Goal: Transaction & Acquisition: Purchase product/service

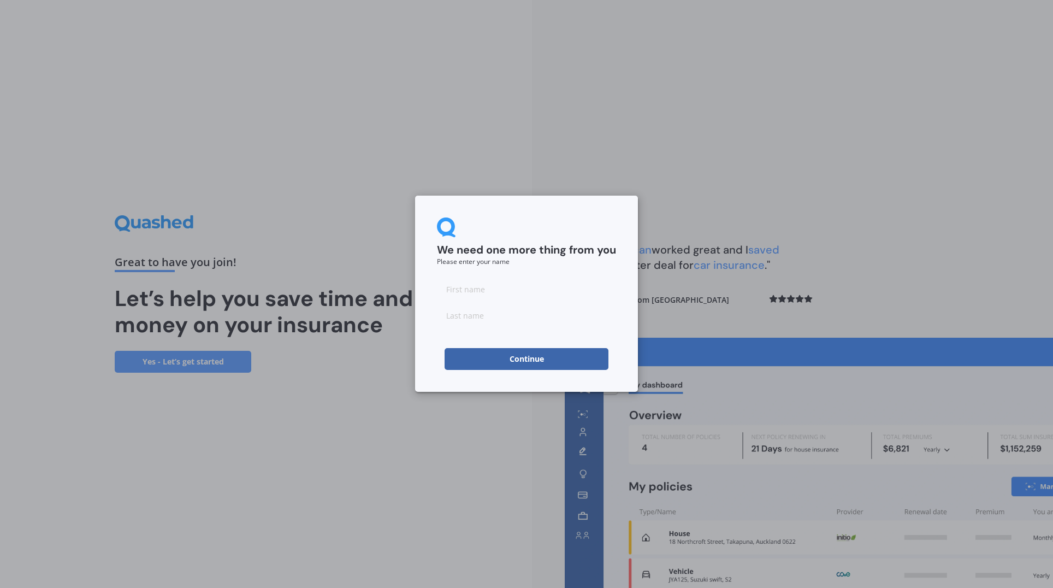
click at [497, 292] on input at bounding box center [526, 289] width 179 height 22
type input "[PERSON_NAME]"
click at [517, 354] on button "Continue" at bounding box center [527, 359] width 164 height 22
type input "[PERSON_NAME]"
click at [497, 361] on button "Continue" at bounding box center [527, 359] width 164 height 22
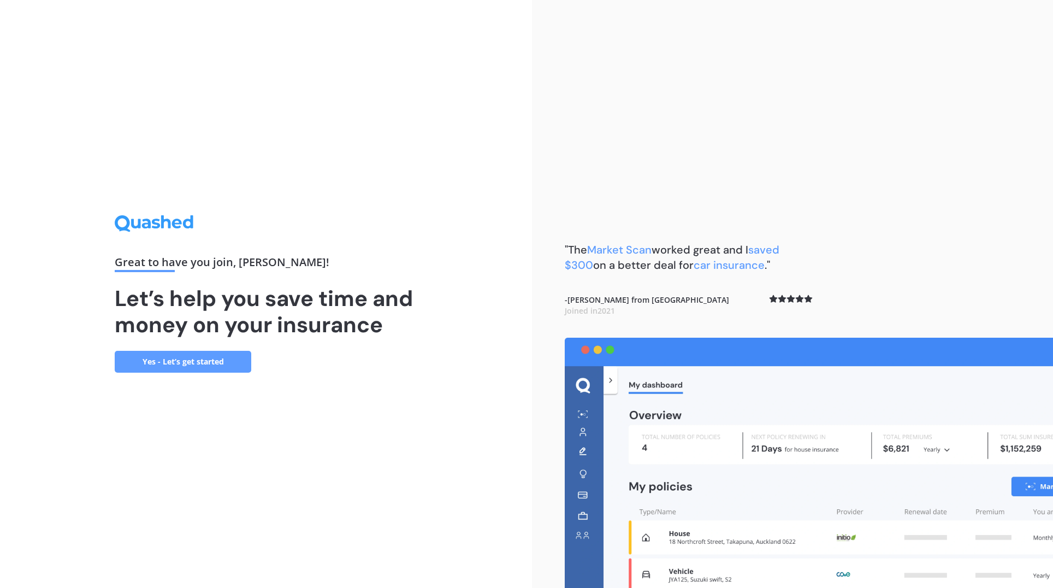
click at [197, 369] on link "Yes - Let’s get started" at bounding box center [183, 362] width 137 height 22
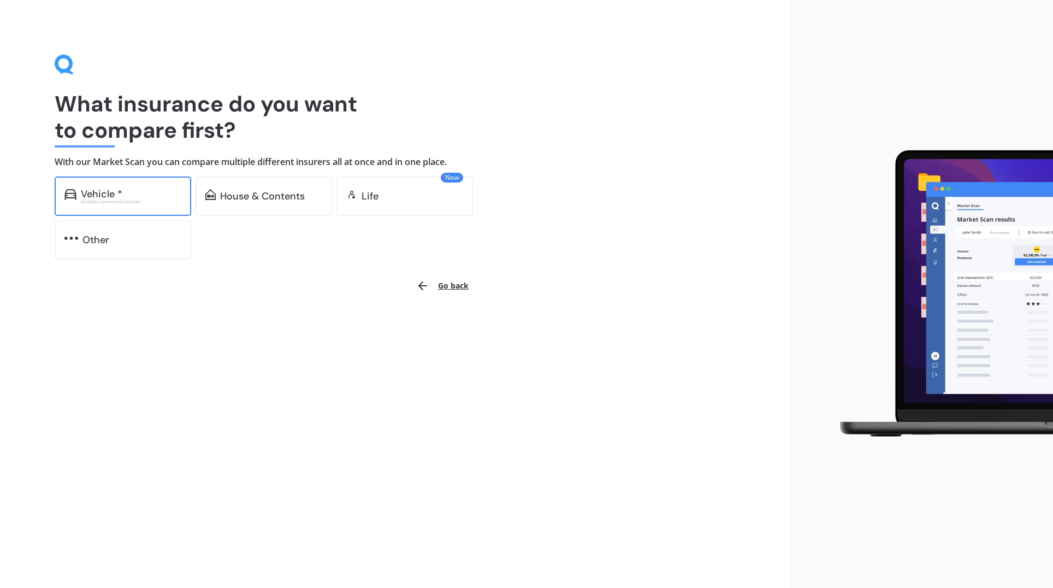
click at [148, 204] on div "Vehicle * Excludes commercial vehicles" at bounding box center [123, 195] width 137 height 39
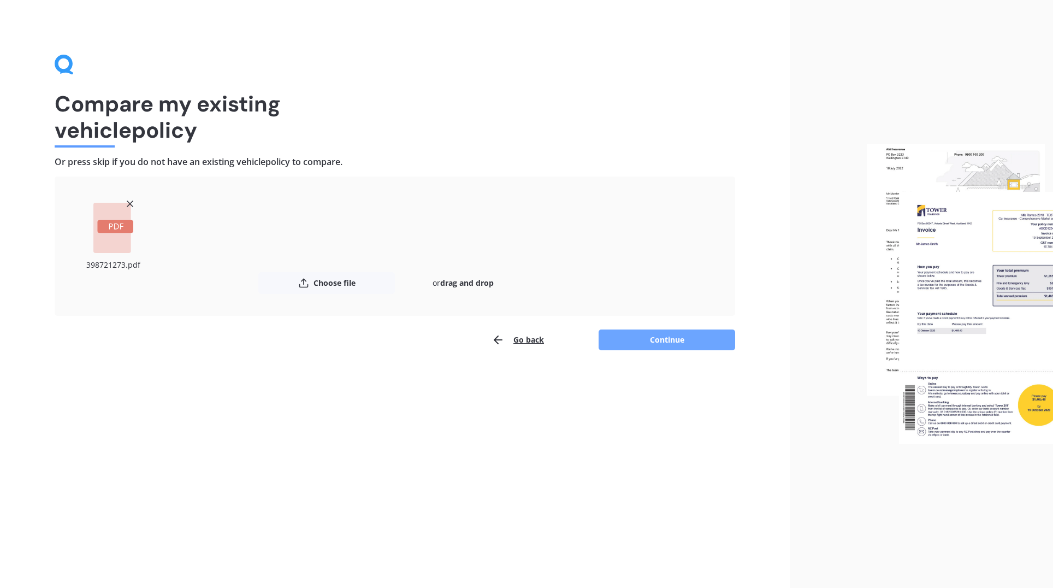
click at [643, 336] on button "Continue" at bounding box center [667, 339] width 137 height 21
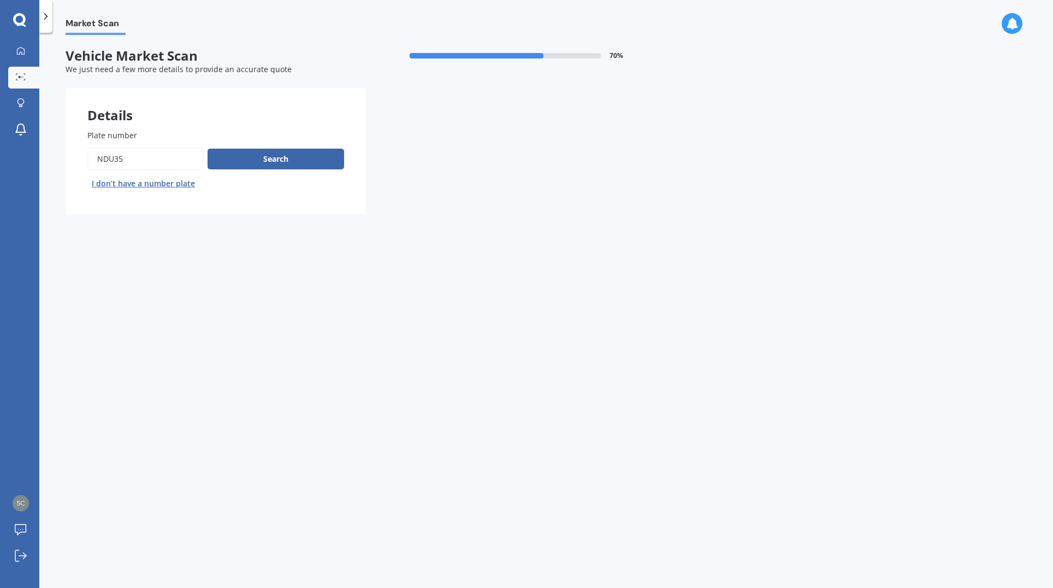
click at [458, 262] on div "Market Scan Vehicle Market Scan 70 % We just need a few more details to provide…" at bounding box center [546, 312] width 1014 height 555
click at [244, 161] on button "Search" at bounding box center [276, 159] width 137 height 21
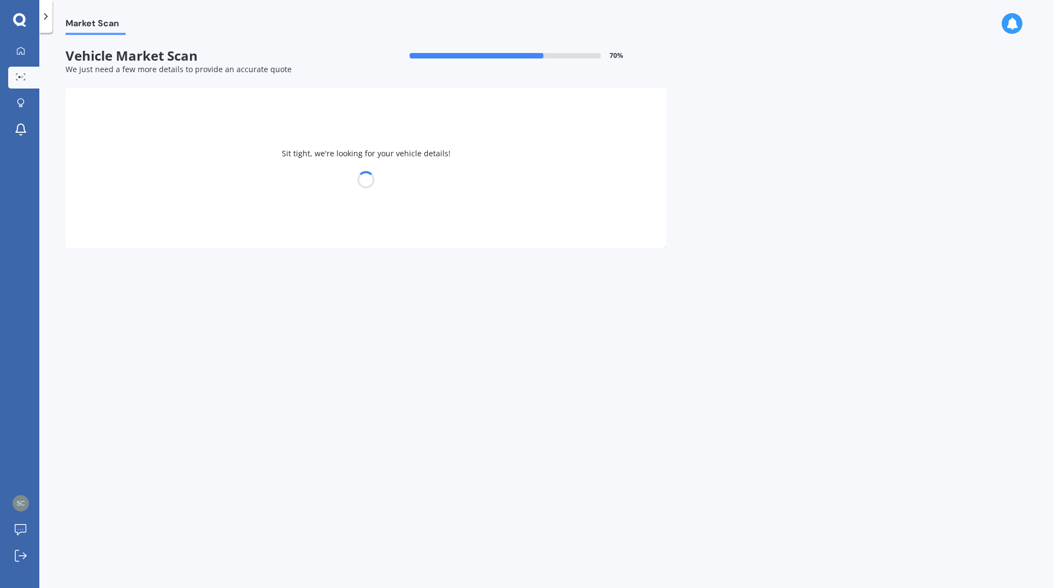
select select "HONDA"
select select "STREAM"
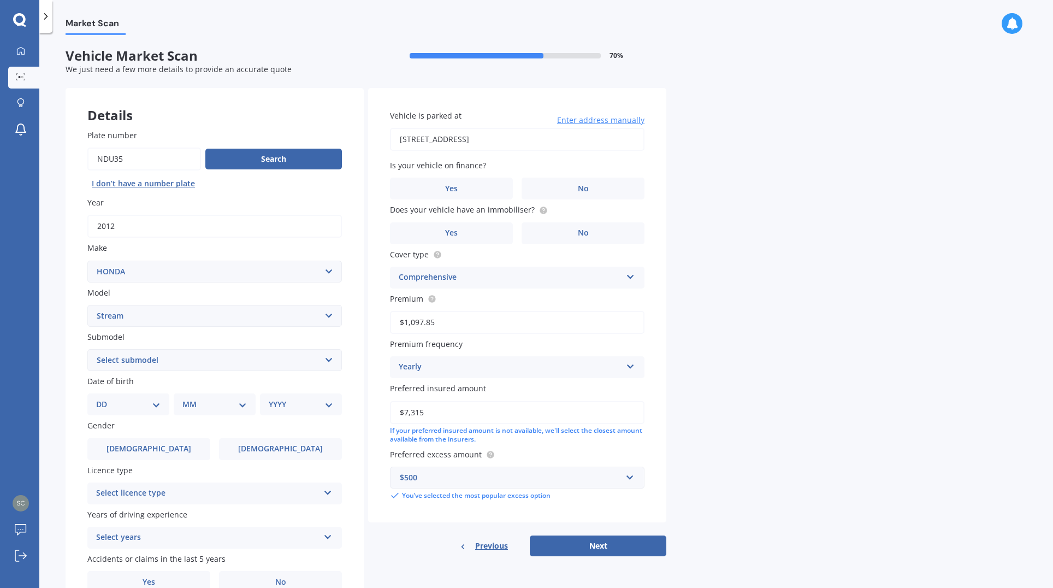
click at [273, 349] on div "Submodel Select submodel (All)" at bounding box center [214, 351] width 255 height 40
click at [284, 357] on select "Select submodel (All)" at bounding box center [214, 360] width 255 height 22
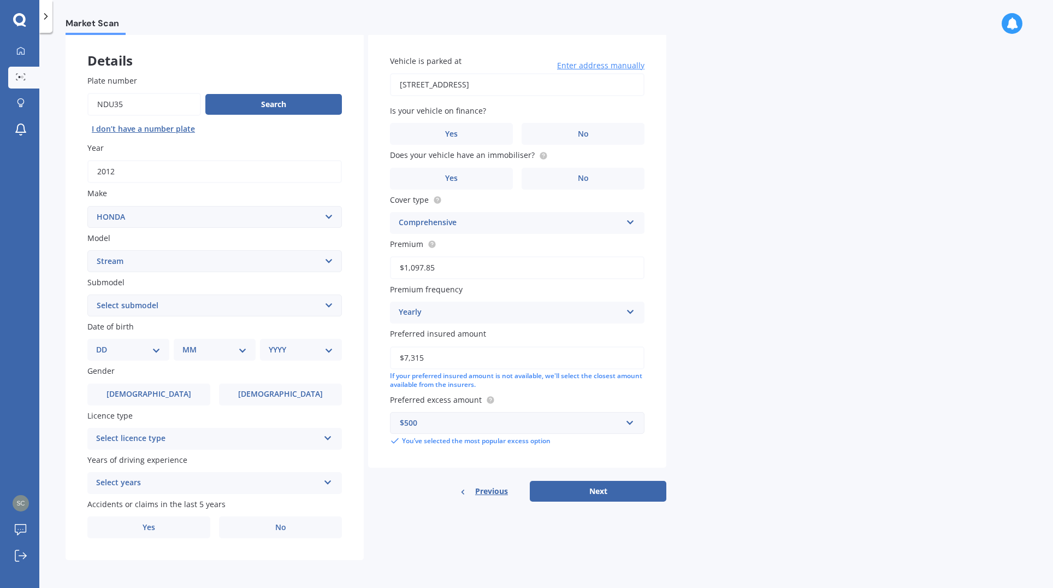
click at [148, 352] on select "DD 01 02 03 04 05 06 07 08 09 10 11 12 13 14 15 16 17 18 19 20 21 22 23 24 25 2…" at bounding box center [128, 350] width 64 height 12
select select "31"
click at [105, 345] on select "DD 01 02 03 04 05 06 07 08 09 10 11 12 13 14 15 16 17 18 19 20 21 22 23 24 25 2…" at bounding box center [128, 350] width 64 height 12
click at [249, 348] on div "MM 01 02 03 04 05 06 07 08 09 10 11 12" at bounding box center [217, 350] width 78 height 22
click at [245, 349] on select "MM 01 02 03 04 05 06 07 08 09 10 11 12" at bounding box center [217, 350] width 60 height 12
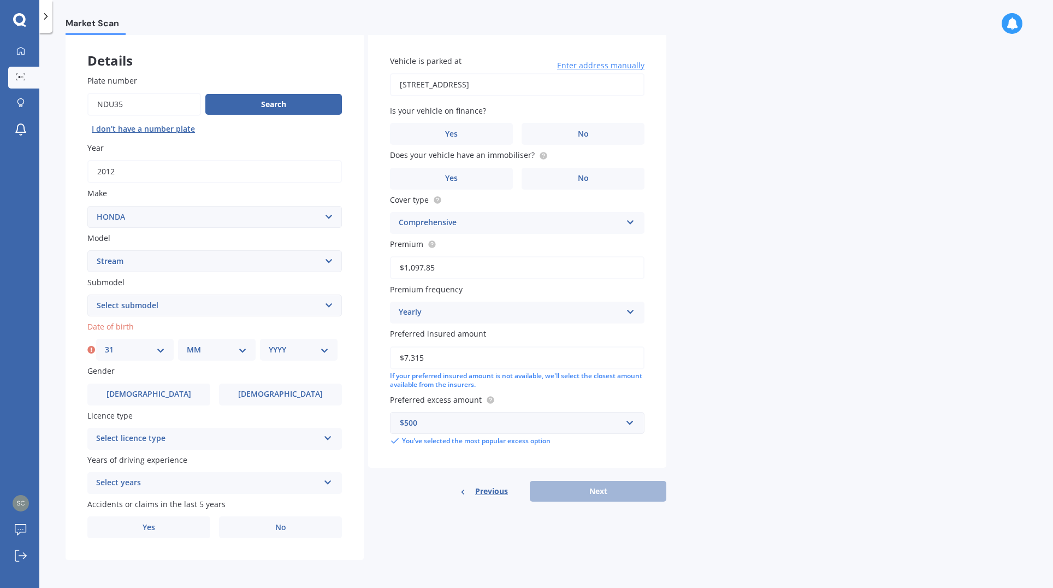
select select "03"
click at [187, 345] on select "MM 01 02 03 04 05 06 07 08 09 10 11 12" at bounding box center [217, 350] width 60 height 12
click at [284, 356] on select "YYYY 2025 2024 2023 2022 2021 2020 2019 2018 2017 2016 2015 2014 2013 2012 2011…" at bounding box center [299, 350] width 60 height 12
select select "1991"
click at [269, 345] on select "YYYY 2025 2024 2023 2022 2021 2020 2019 2018 2017 2016 2015 2014 2013 2012 2011…" at bounding box center [299, 350] width 60 height 12
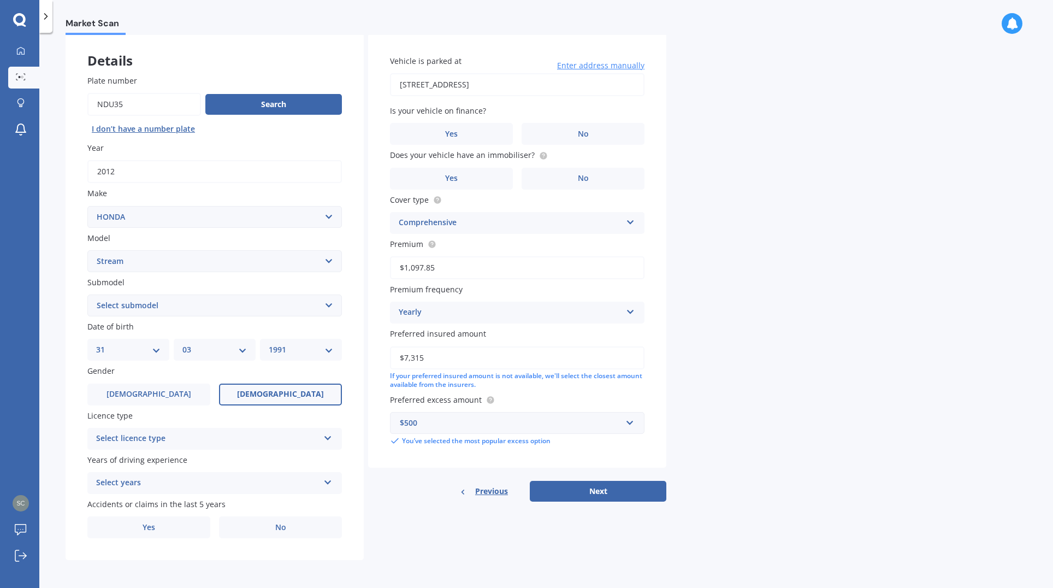
click at [265, 401] on label "[DEMOGRAPHIC_DATA]" at bounding box center [280, 395] width 123 height 22
click at [0, 0] on input "[DEMOGRAPHIC_DATA]" at bounding box center [0, 0] width 0 height 0
click at [226, 434] on div "Select licence type" at bounding box center [207, 438] width 223 height 13
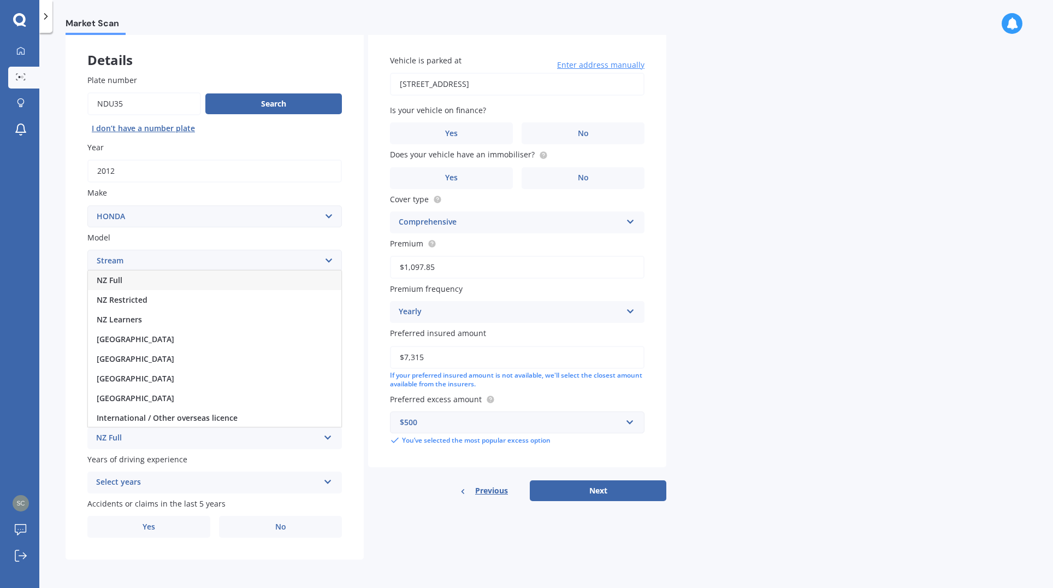
click at [174, 275] on div "NZ Full" at bounding box center [215, 280] width 254 height 20
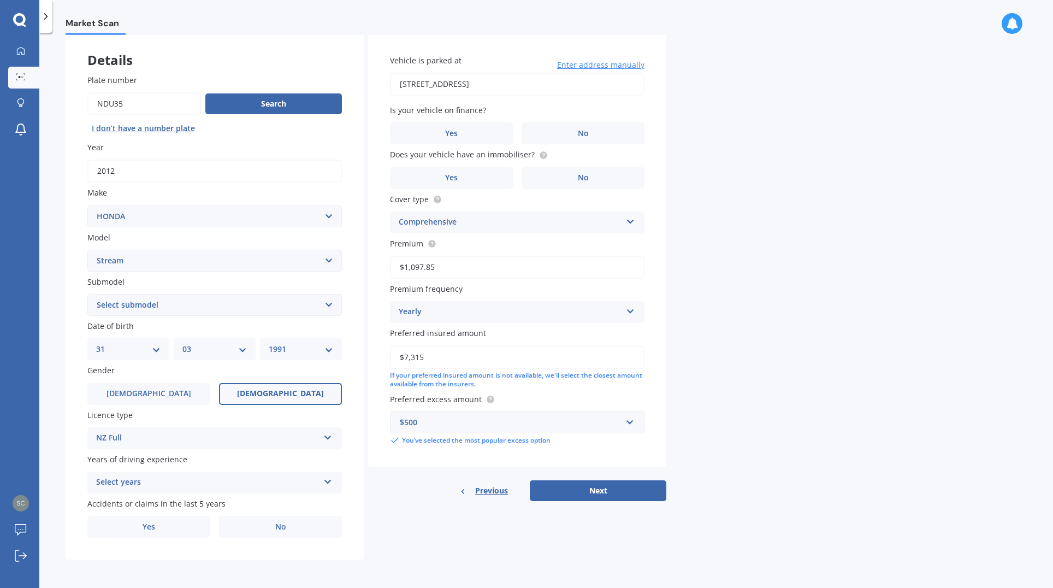
click at [162, 477] on div "Select years" at bounding box center [207, 482] width 223 height 13
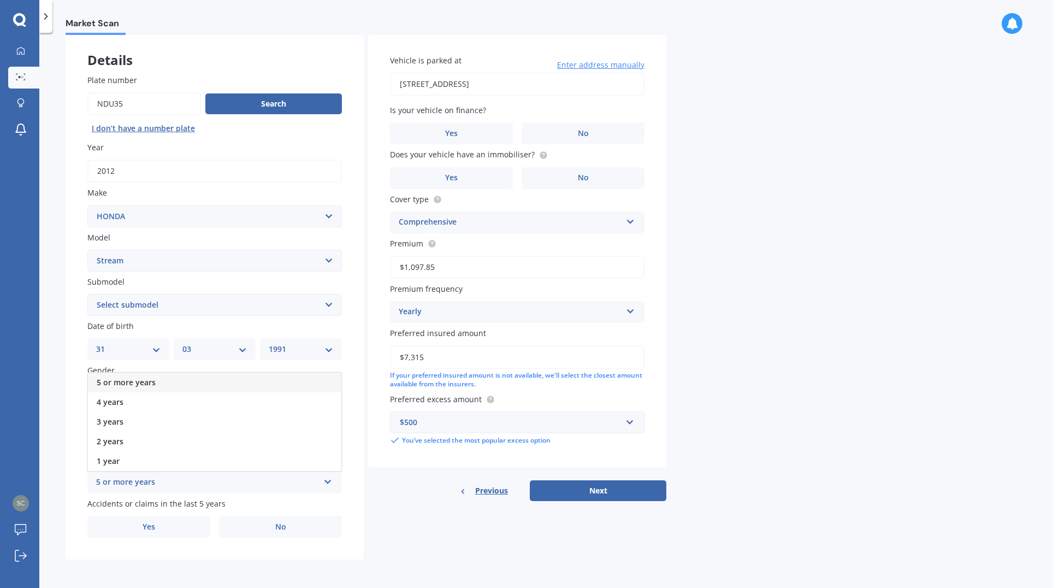
click at [174, 382] on div "5 or more years" at bounding box center [215, 383] width 254 height 20
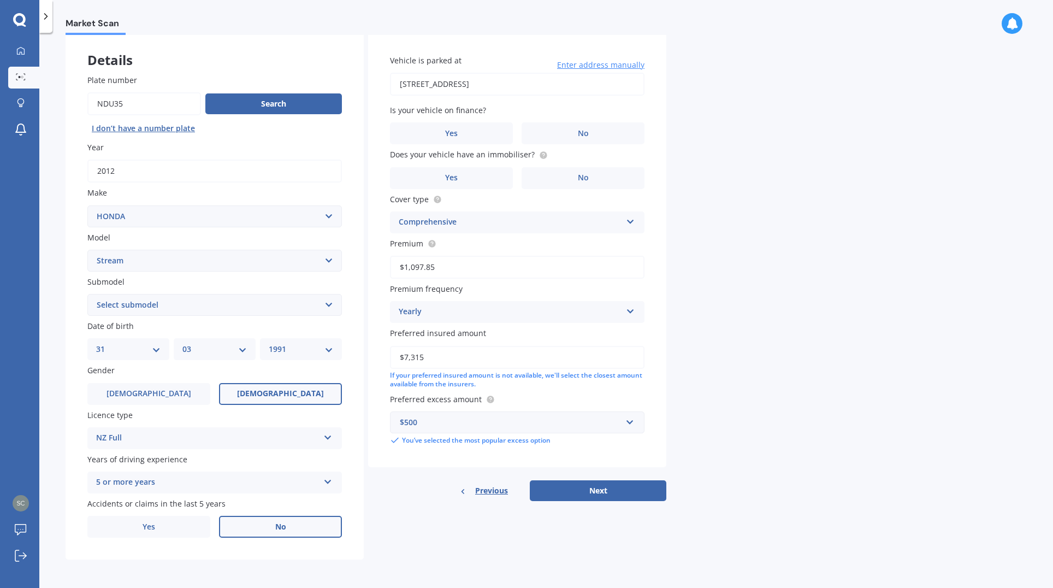
click at [250, 523] on label "No" at bounding box center [280, 527] width 123 height 22
click at [0, 0] on input "No" at bounding box center [0, 0] width 0 height 0
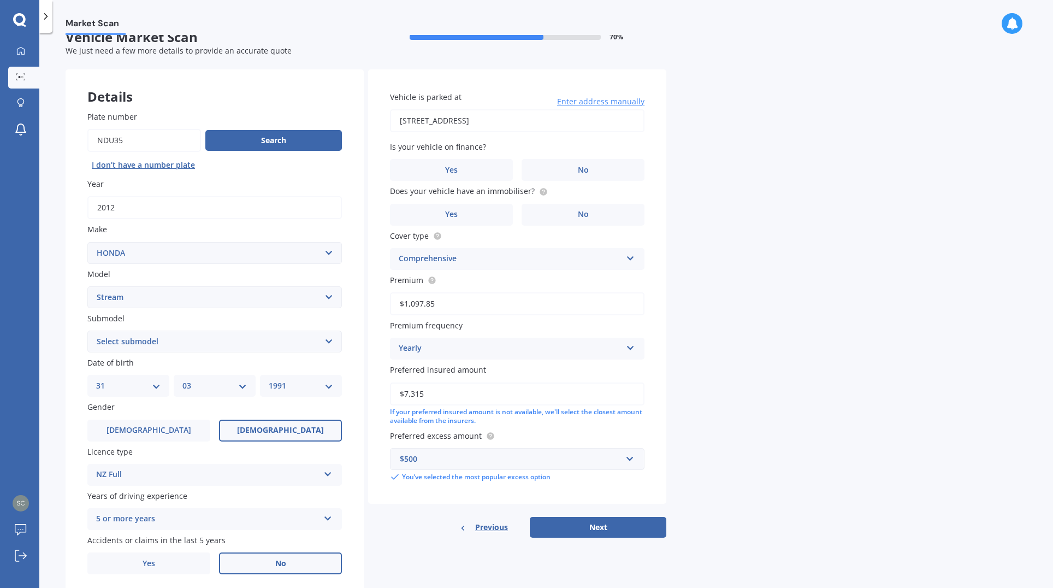
scroll to position [0, 0]
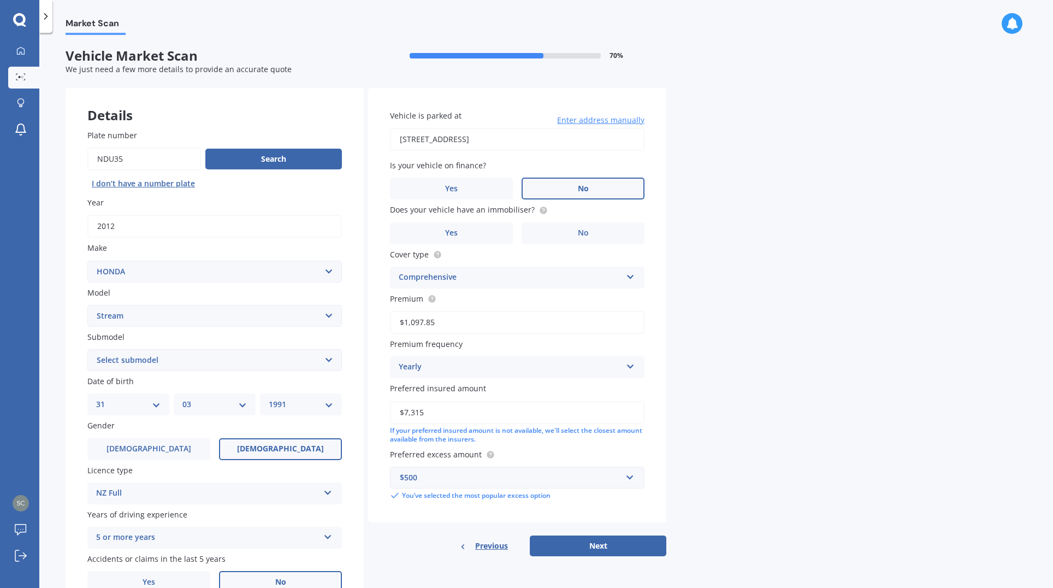
click at [590, 188] on label "No" at bounding box center [583, 189] width 123 height 22
click at [0, 0] on input "No" at bounding box center [0, 0] width 0 height 0
click at [552, 239] on label "No" at bounding box center [583, 233] width 123 height 22
click at [0, 0] on input "No" at bounding box center [0, 0] width 0 height 0
click at [484, 278] on div "Comprehensive" at bounding box center [510, 277] width 223 height 13
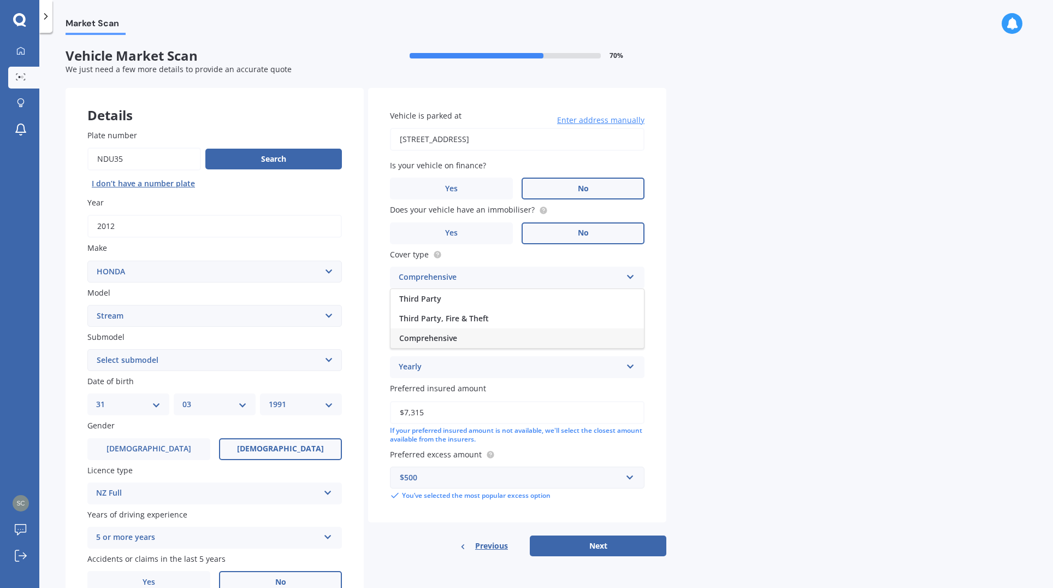
click at [484, 278] on div "Comprehensive" at bounding box center [510, 277] width 223 height 13
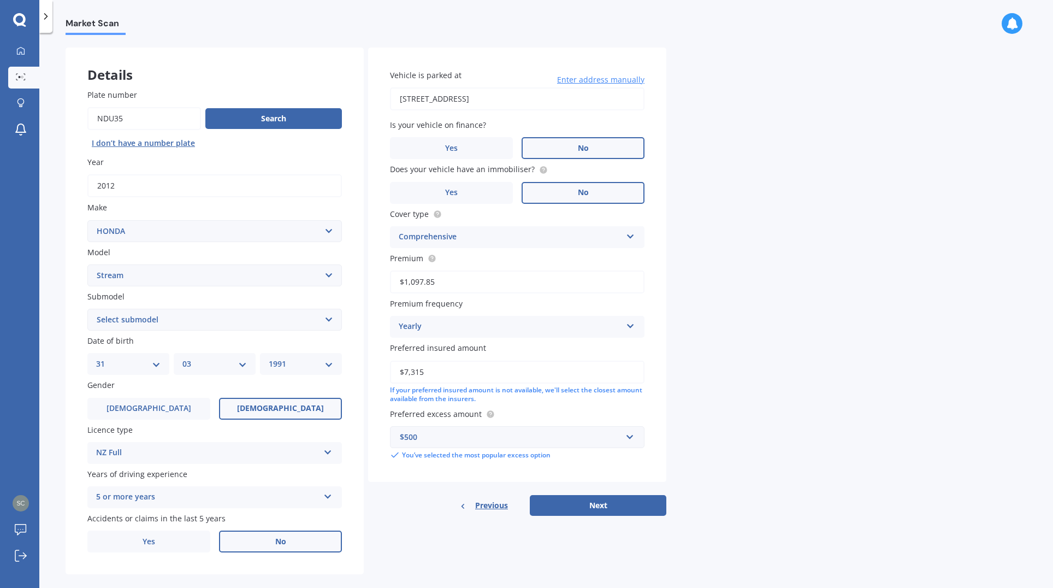
scroll to position [57, 0]
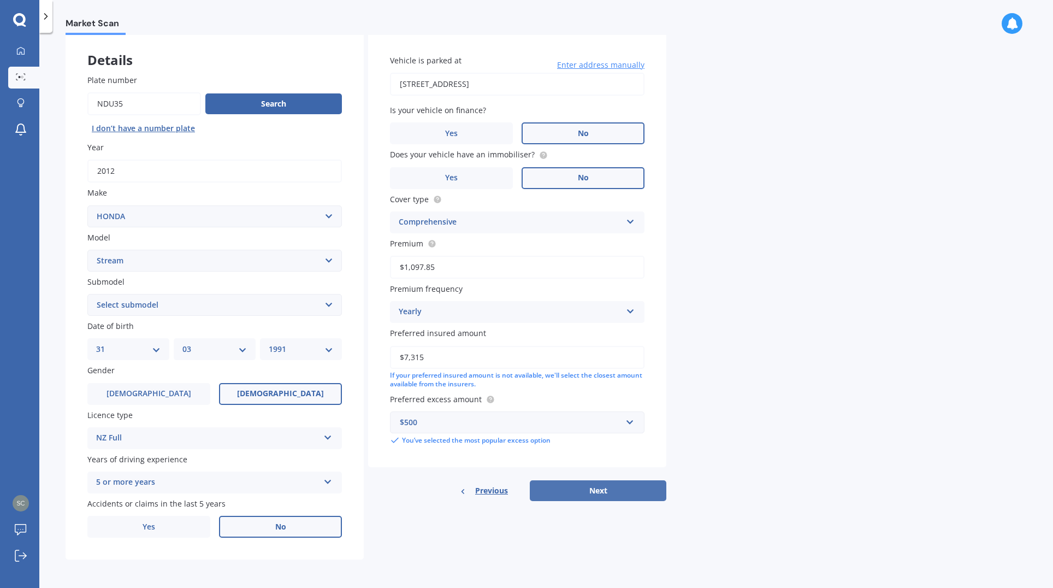
click at [618, 485] on button "Next" at bounding box center [598, 490] width 137 height 21
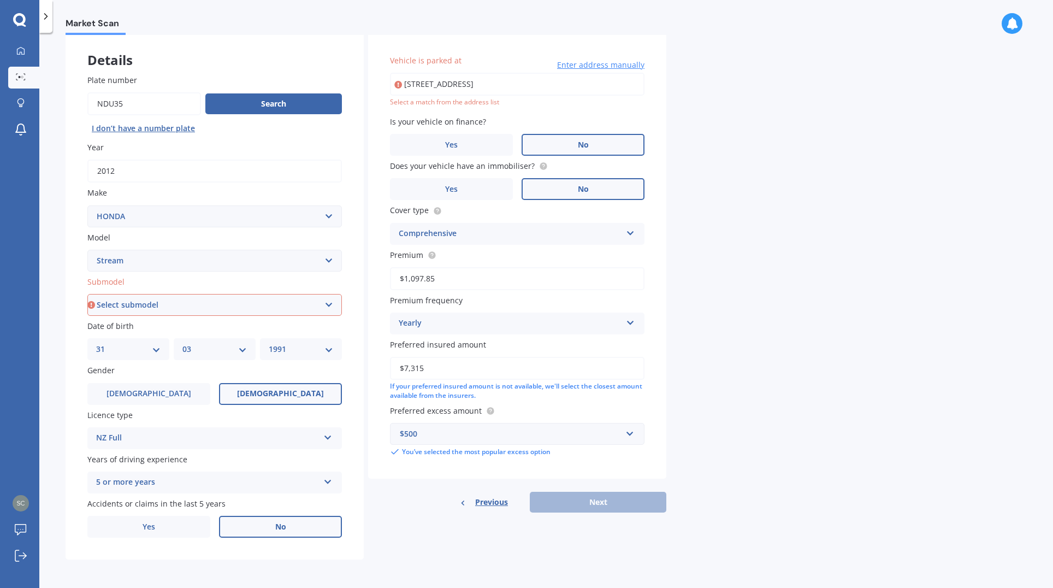
click at [546, 89] on input "[STREET_ADDRESS]" at bounding box center [517, 84] width 255 height 23
click at [597, 85] on input "[STREET_ADDRESS]" at bounding box center [517, 84] width 255 height 23
type input "[STREET_ADDRESS]"
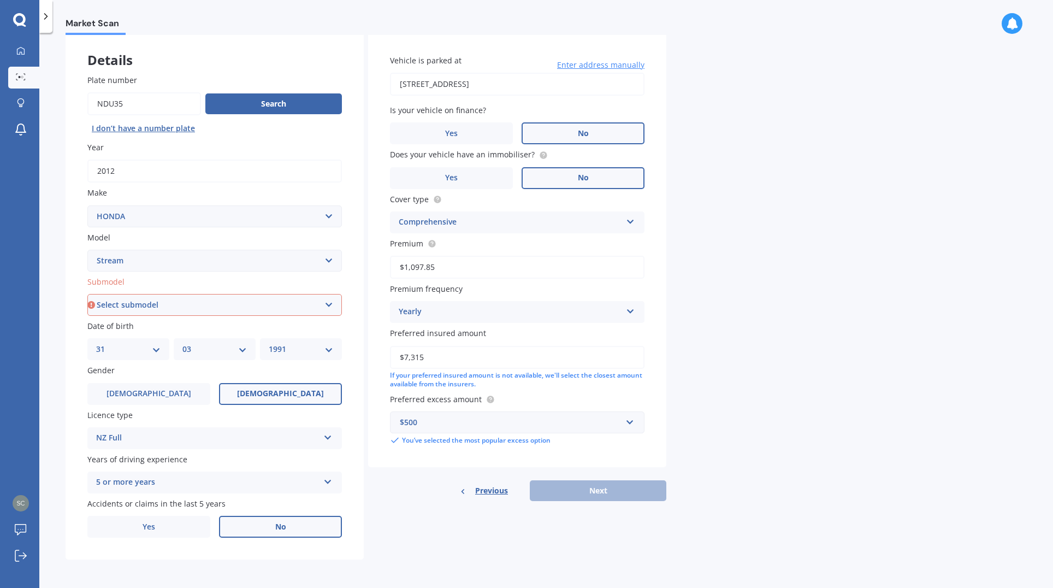
click at [603, 492] on div "Previous Next" at bounding box center [517, 490] width 298 height 21
click at [466, 537] on div "Details Plate number Search I don’t have a number plate Year [DATE] Make Select…" at bounding box center [366, 296] width 601 height 527
click at [177, 300] on select "Select submodel (All)" at bounding box center [214, 305] width 255 height 22
select select "(ALL)"
click at [87, 294] on select "Select submodel (All)" at bounding box center [214, 305] width 255 height 22
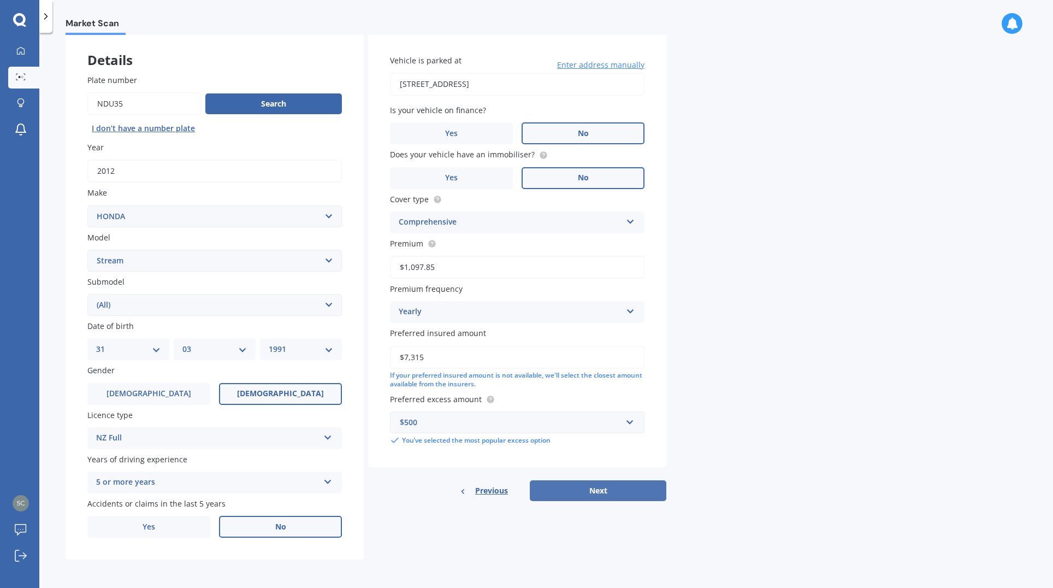
click at [568, 496] on button "Next" at bounding box center [598, 490] width 137 height 21
select select "31"
select select "03"
select select "1991"
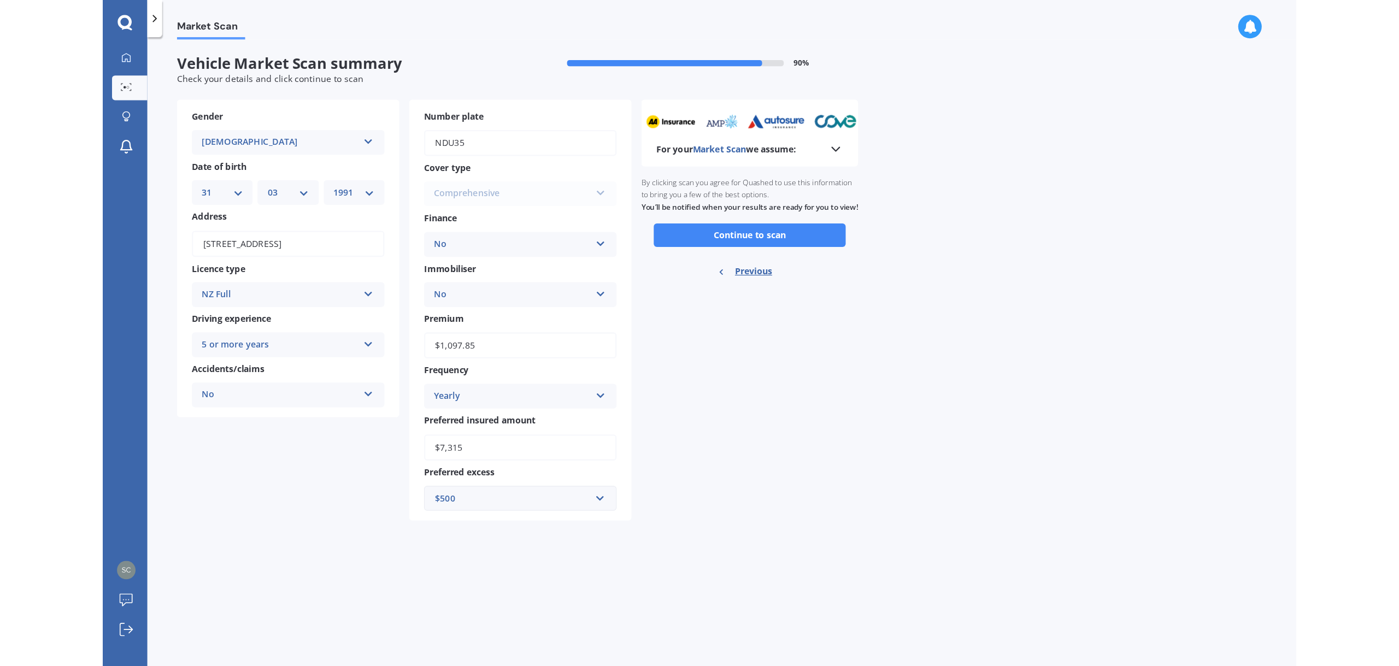
scroll to position [0, 0]
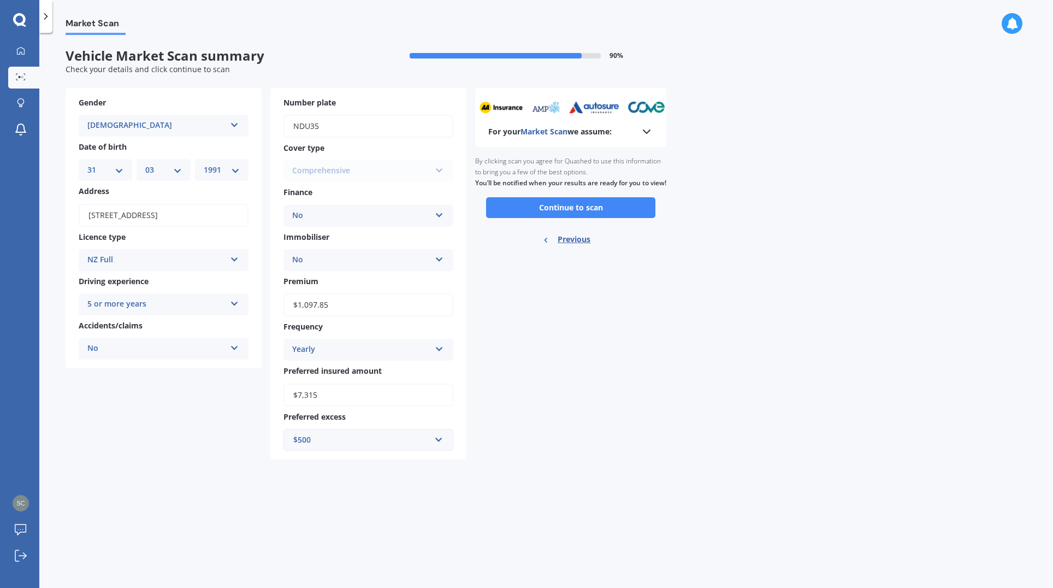
click at [653, 137] on icon at bounding box center [646, 131] width 13 height 13
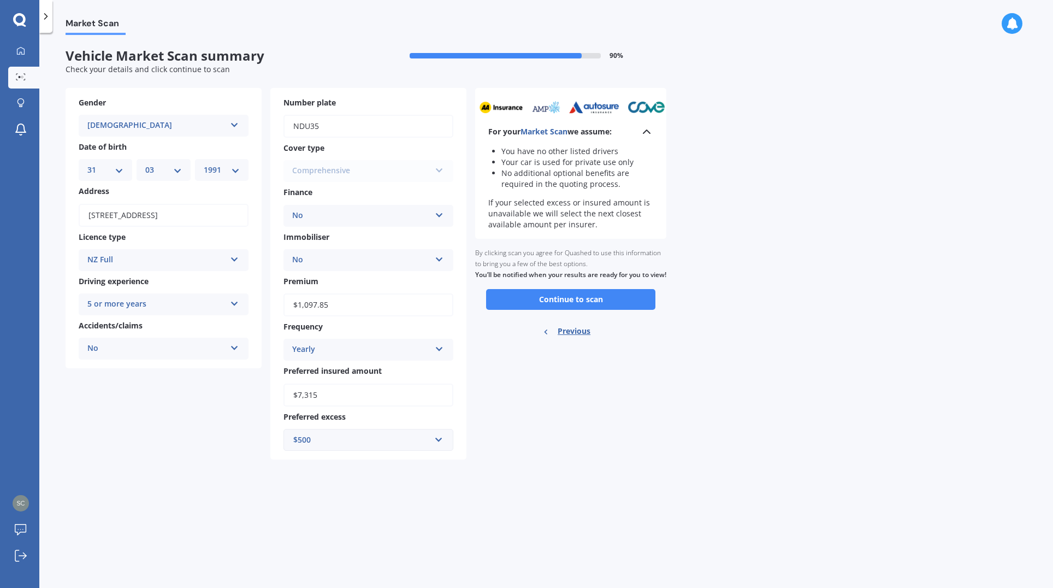
click at [653, 137] on icon at bounding box center [646, 131] width 13 height 13
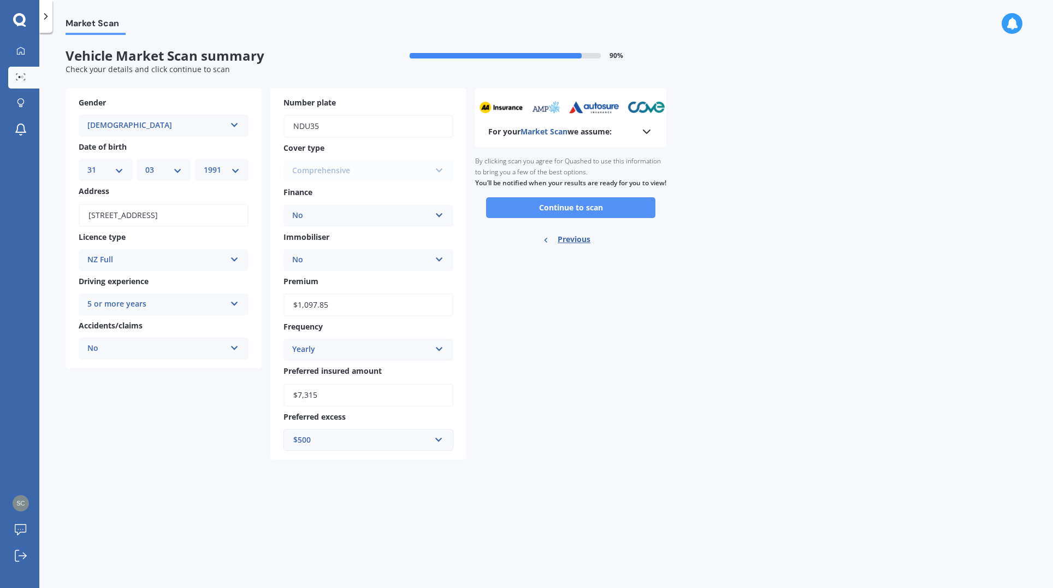
click at [604, 218] on button "Continue to scan" at bounding box center [570, 207] width 169 height 21
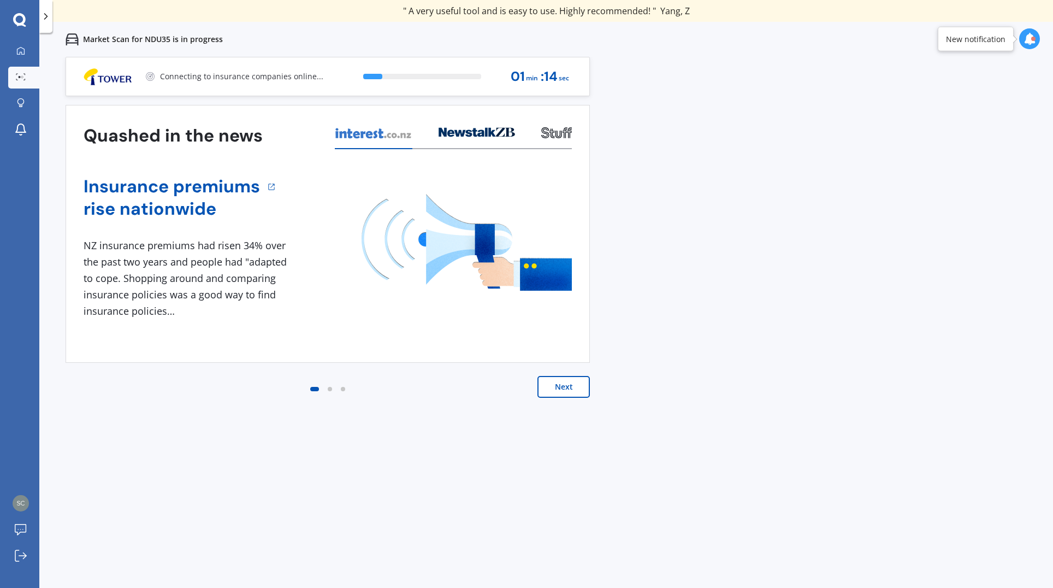
click at [566, 388] on button "Next" at bounding box center [564, 387] width 52 height 22
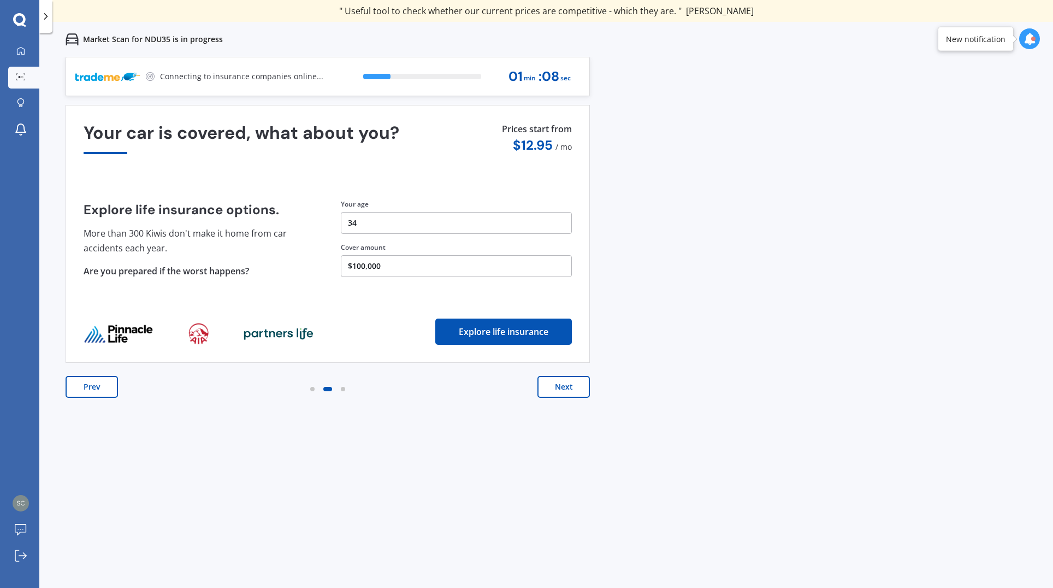
click at [566, 388] on button "Next" at bounding box center [564, 387] width 52 height 22
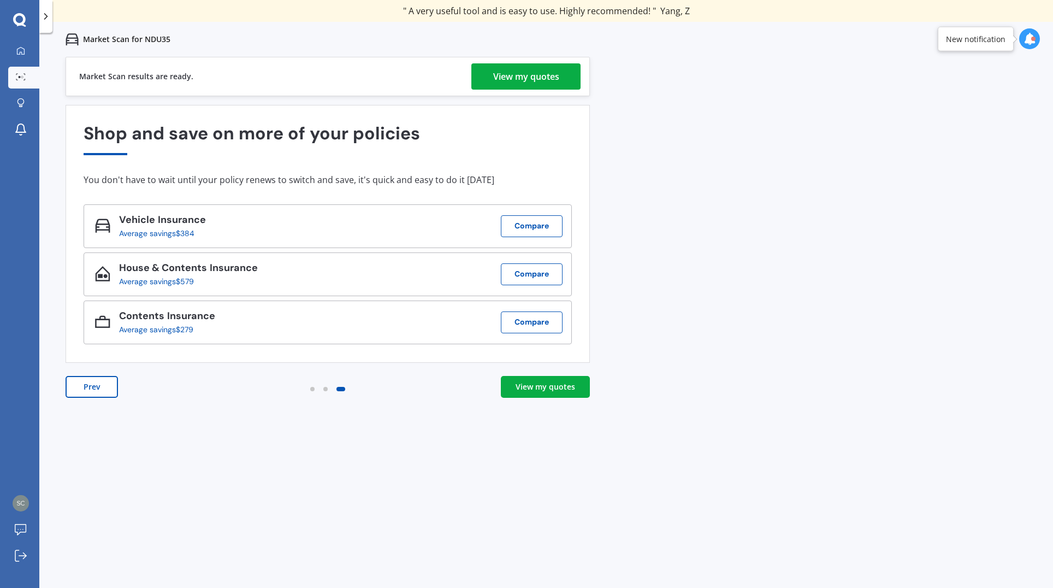
click at [538, 387] on div "View my quotes" at bounding box center [546, 386] width 60 height 11
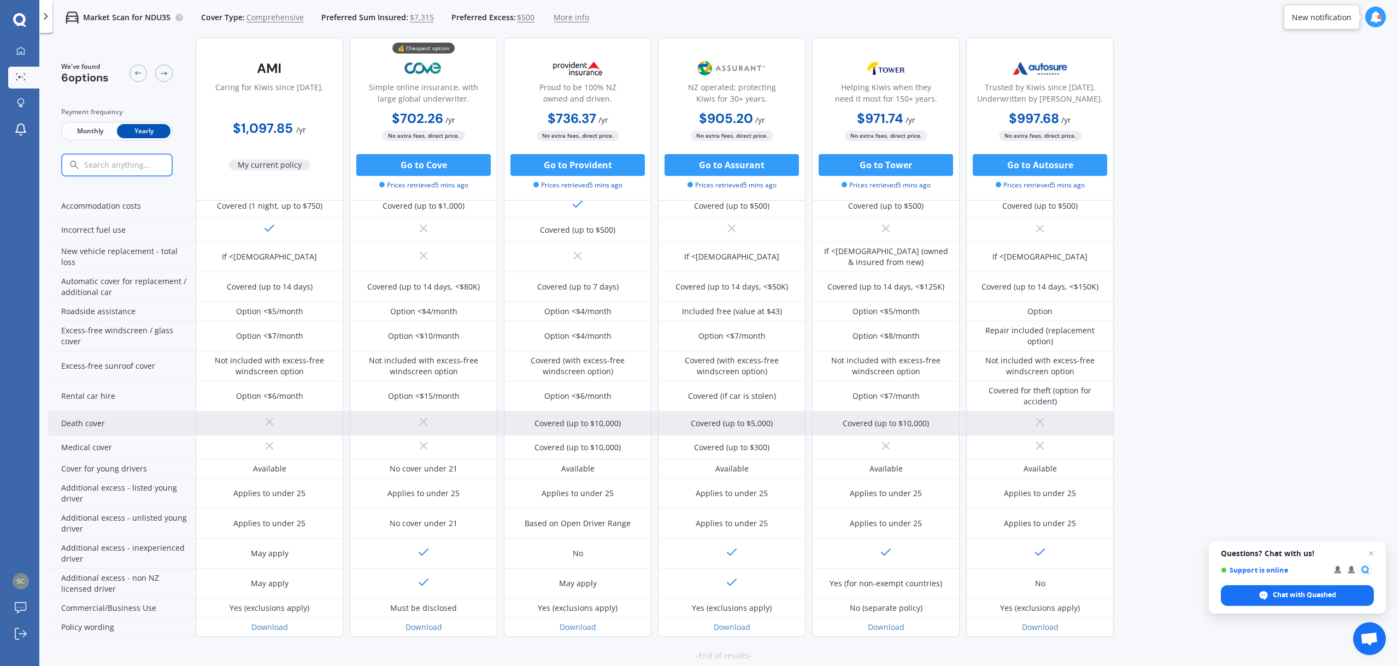
scroll to position [299, 0]
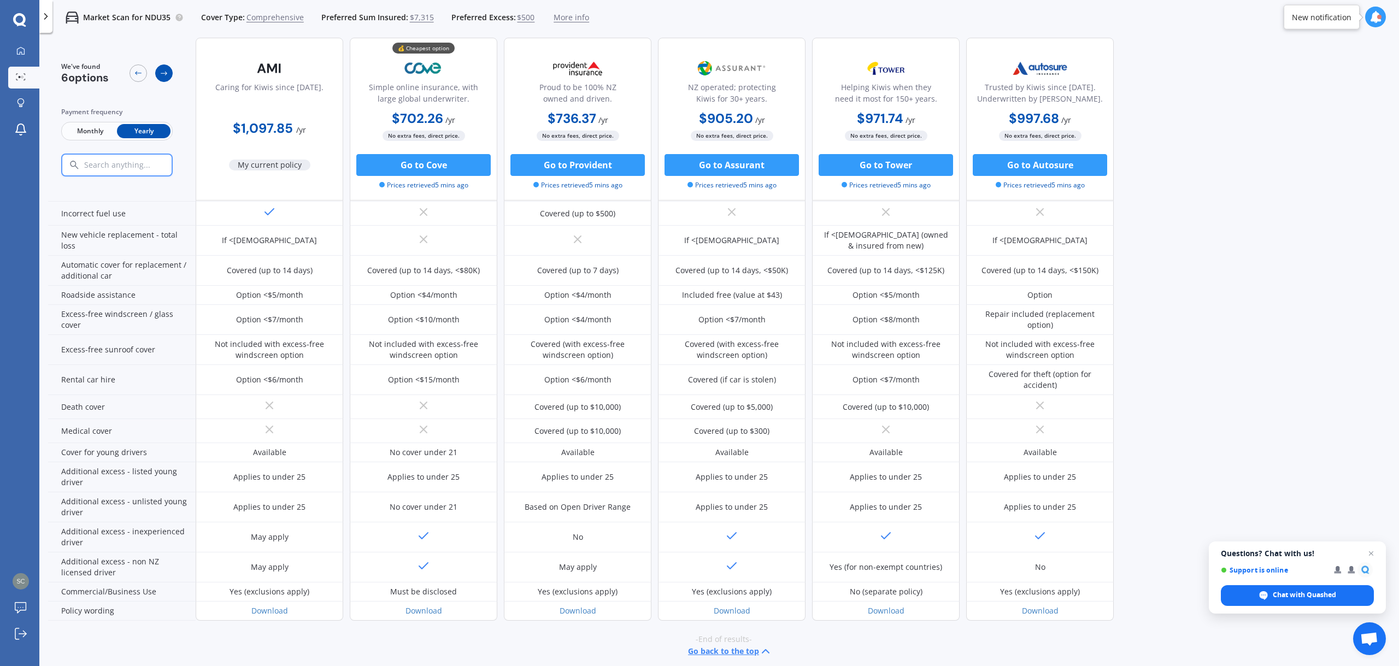
click at [157, 68] on div at bounding box center [163, 72] width 17 height 17
click at [160, 74] on icon at bounding box center [164, 73] width 9 height 9
click at [129, 75] on div at bounding box center [137, 72] width 17 height 17
click at [83, 79] on span "6 options" at bounding box center [85, 77] width 48 height 14
click at [460, 169] on button "Go to Cove" at bounding box center [423, 165] width 134 height 22
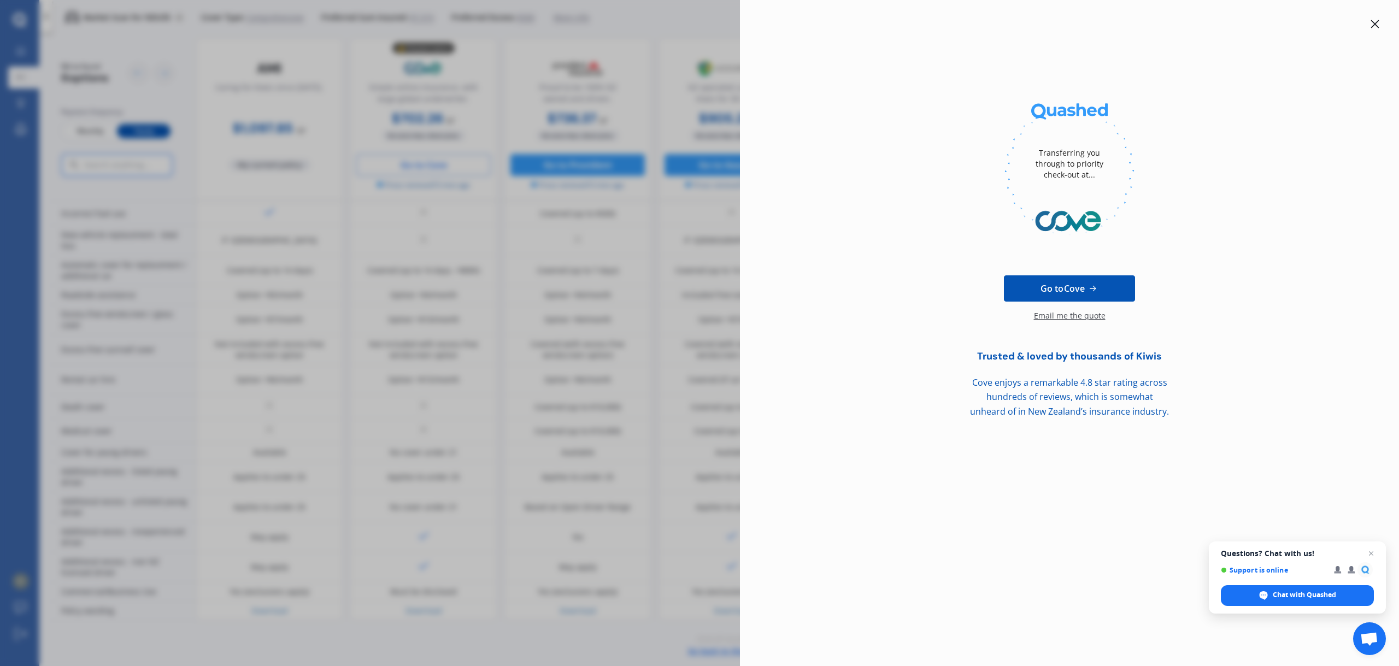
click at [1053, 23] on icon at bounding box center [1374, 24] width 9 height 9
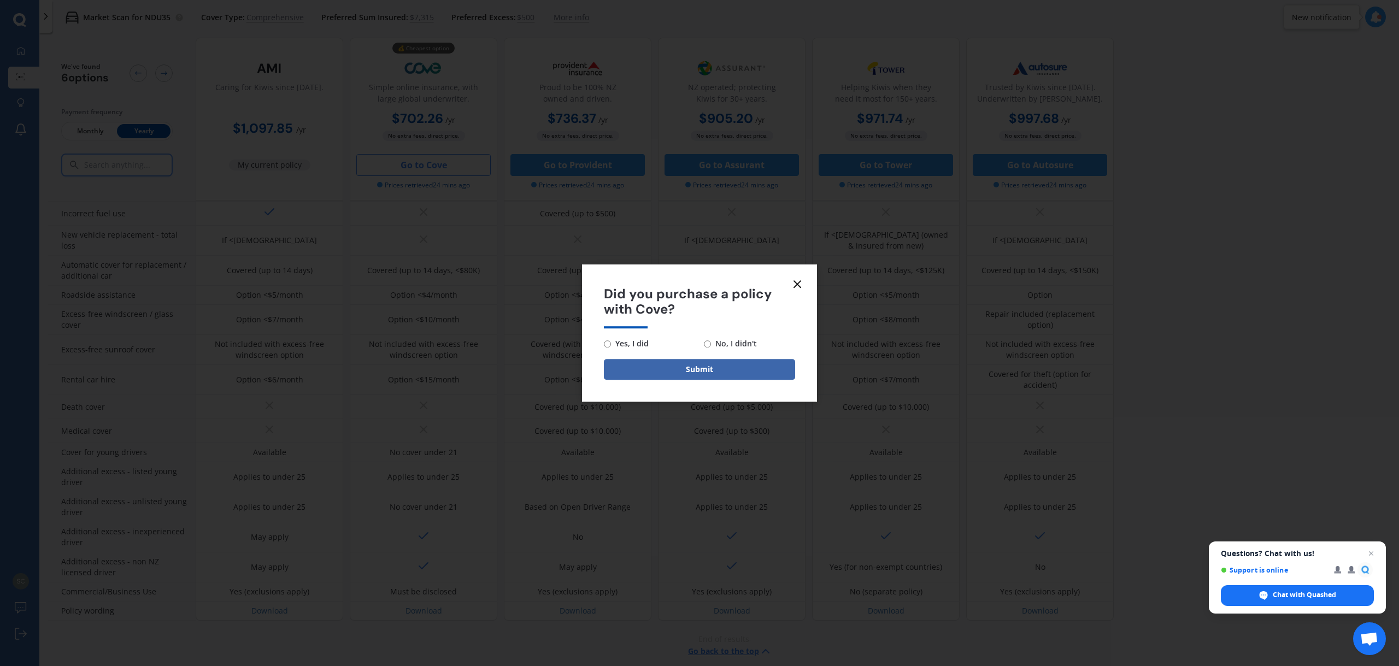
click at [716, 343] on span "No, I didn't" at bounding box center [734, 343] width 46 height 13
click at [711, 343] on input "No, I didn't" at bounding box center [707, 343] width 7 height 7
radio input "true"
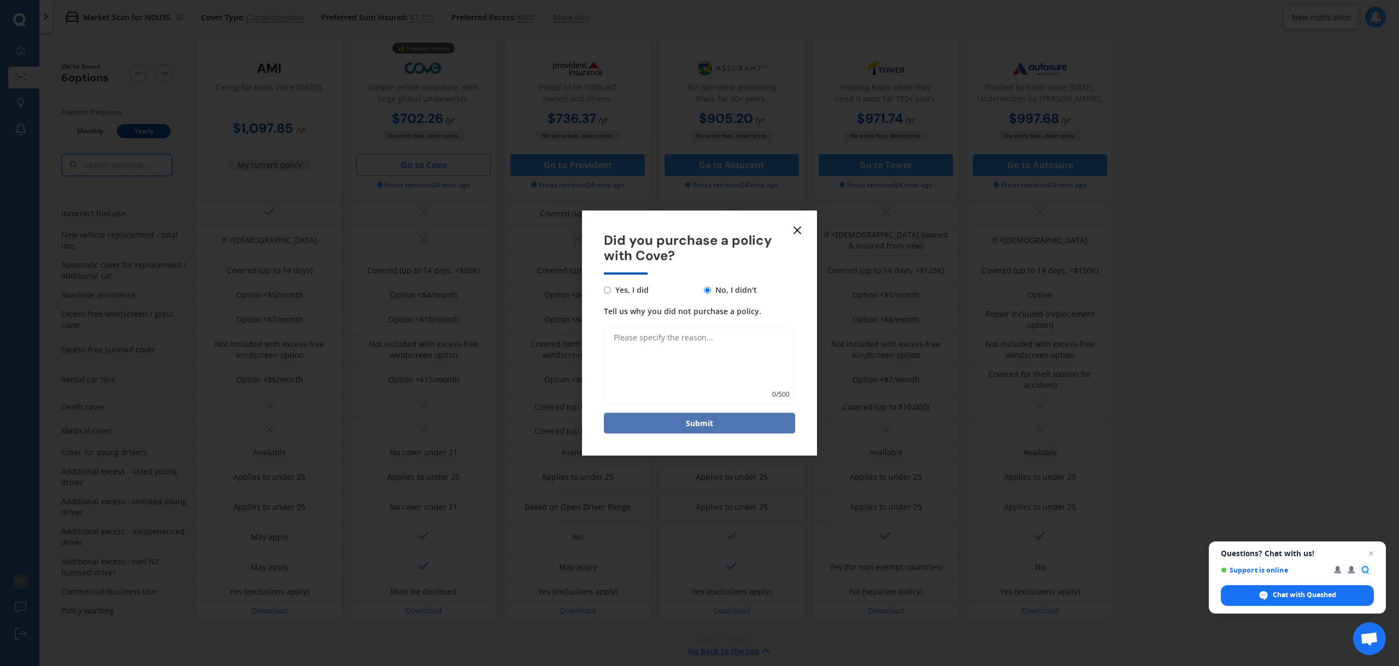
click at [702, 418] on button "Submit" at bounding box center [699, 423] width 191 height 21
click at [797, 233] on icon at bounding box center [797, 229] width 13 height 13
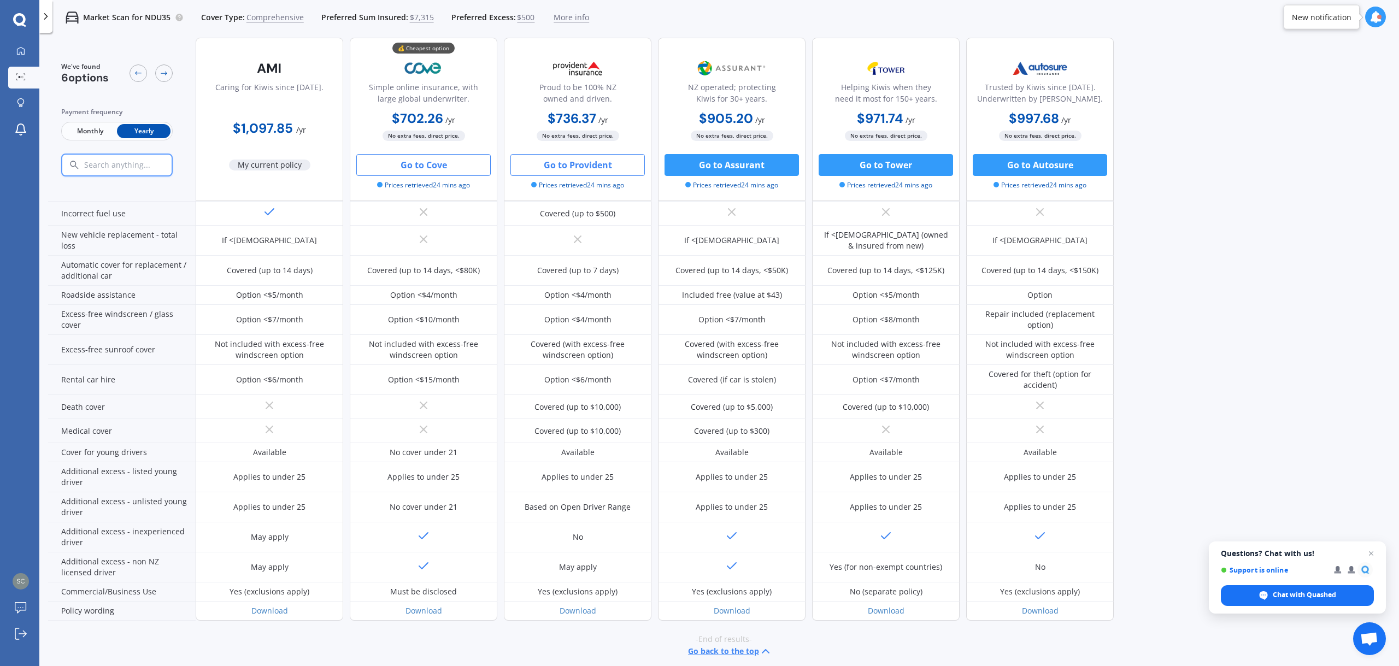
click at [572, 166] on button "Go to Provident" at bounding box center [577, 165] width 134 height 22
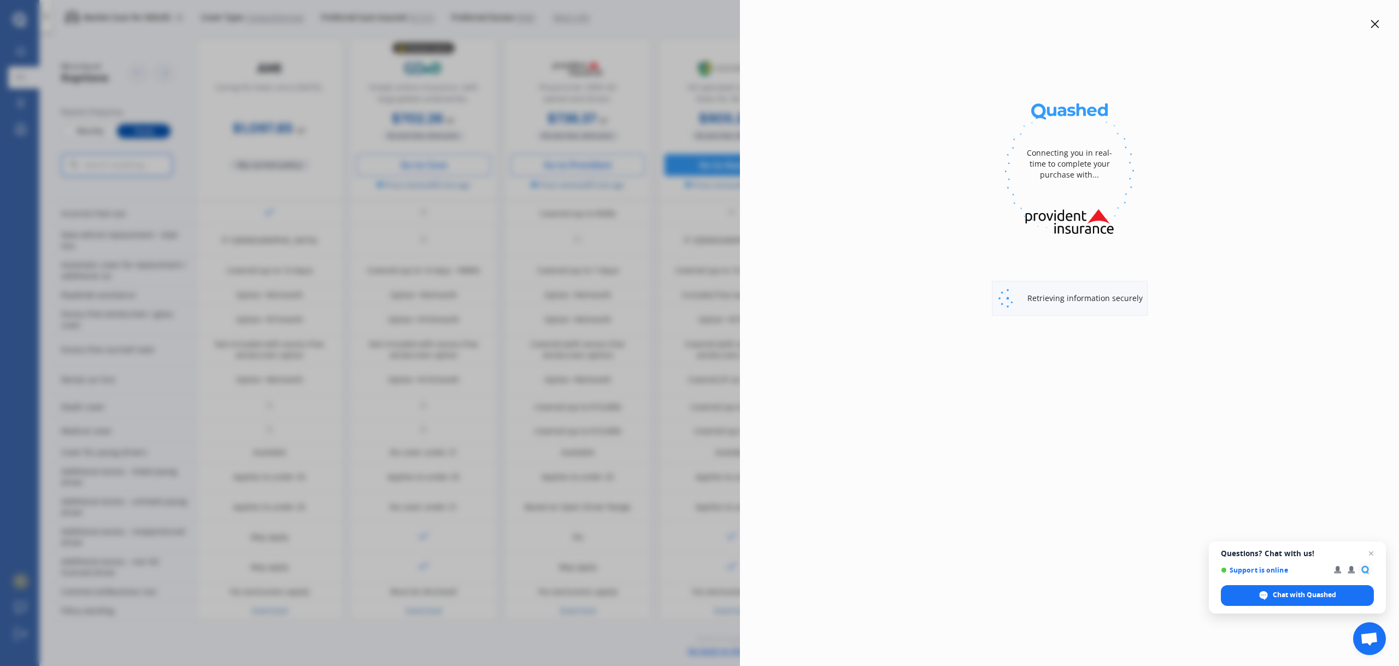
select select "full"
select select "[STREET_ADDRESS]"
select select "HONDA"
select select "STREAM"
select select "NO"
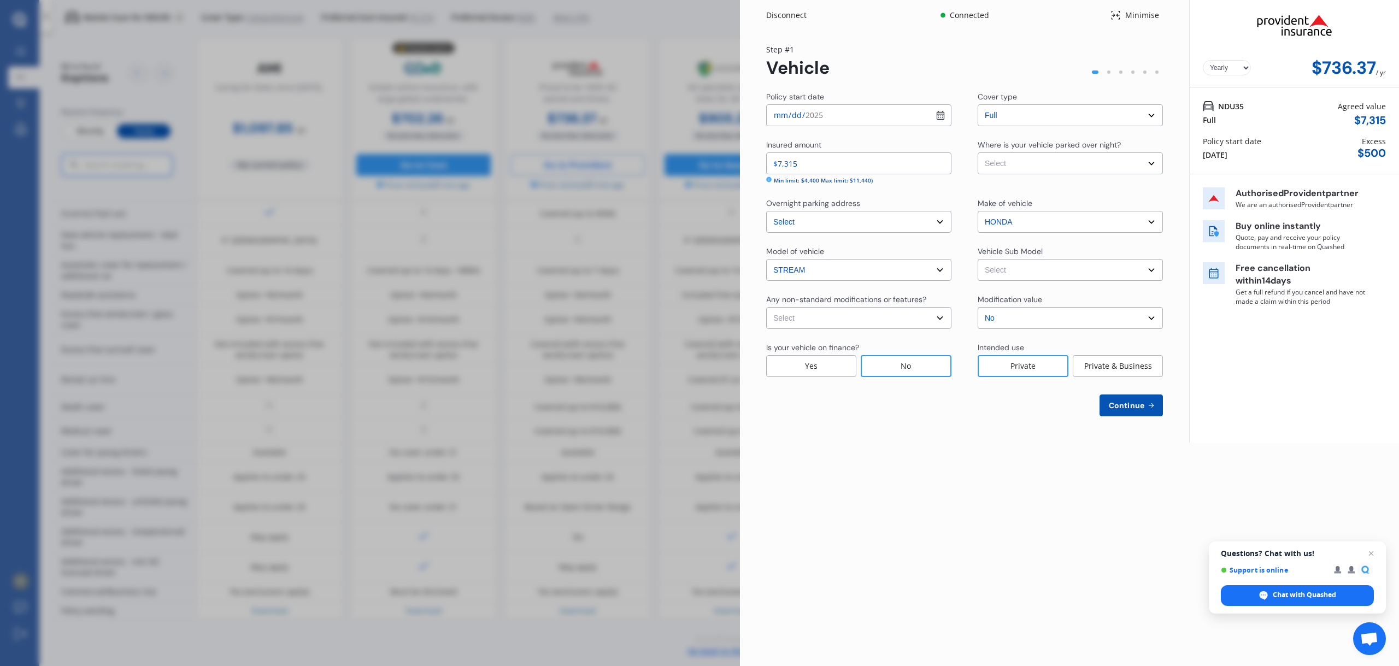
click at [1030, 166] on select "Select Garage (fully enclosed) Off Street Parking Other" at bounding box center [1069, 163] width 185 height 22
select select "OFF-STREET"
click at [977, 152] on select "Select Garage (fully enclosed) Off Street Parking Other" at bounding box center [1069, 163] width 185 height 22
click at [1016, 272] on select "Select Stream RN RSZ Wagon 7st 5dr CVT 1sp 2.0i [IMP]" at bounding box center [1069, 270] width 185 height 22
select select "NZVHOND2012AECW"
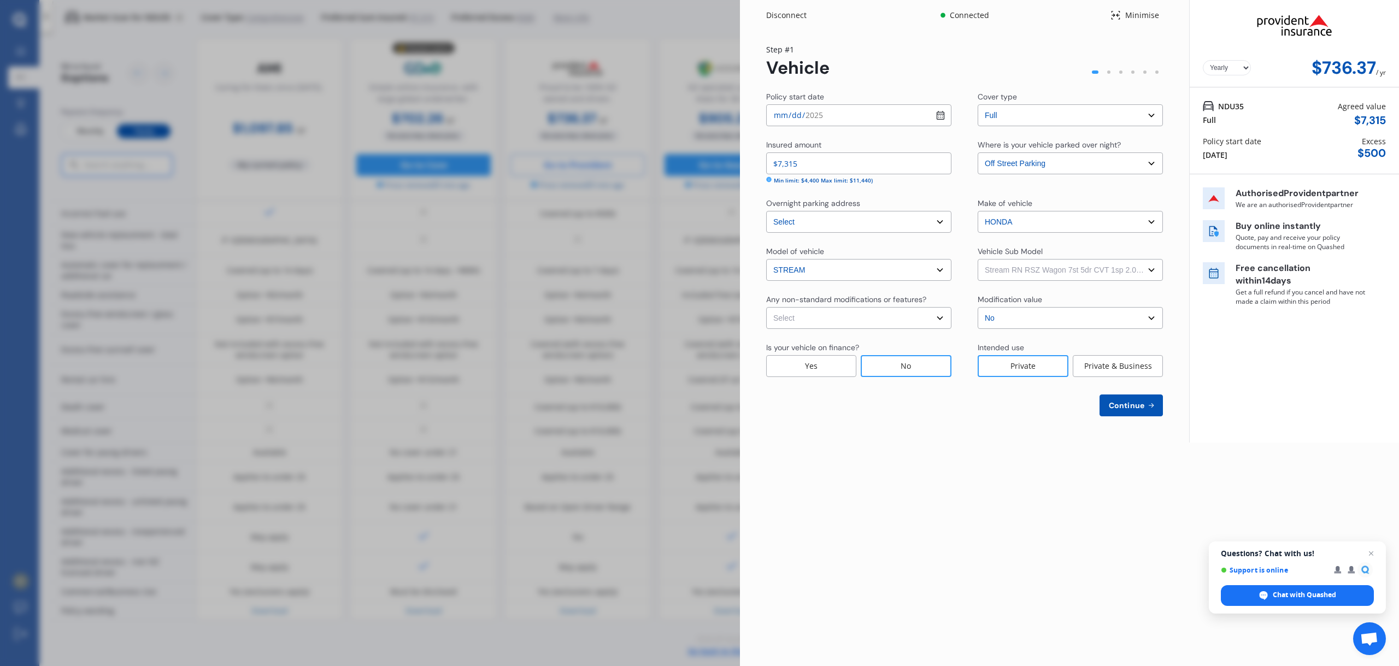
click at [977, 259] on select "Select Stream RN RSZ Wagon 7st 5dr CVT 1sp 2.0i [IMP]" at bounding box center [1069, 270] width 185 height 22
click at [864, 324] on select "Select None [MEDICAL_DATA] System(NOS) Roll Cage Full Racing Harness" at bounding box center [858, 318] width 185 height 22
select select "none"
click at [766, 307] on select "Select None [MEDICAL_DATA] System(NOS) Roll Cage Full Racing Harness" at bounding box center [858, 318] width 185 height 22
click at [890, 372] on div "No" at bounding box center [906, 366] width 91 height 22
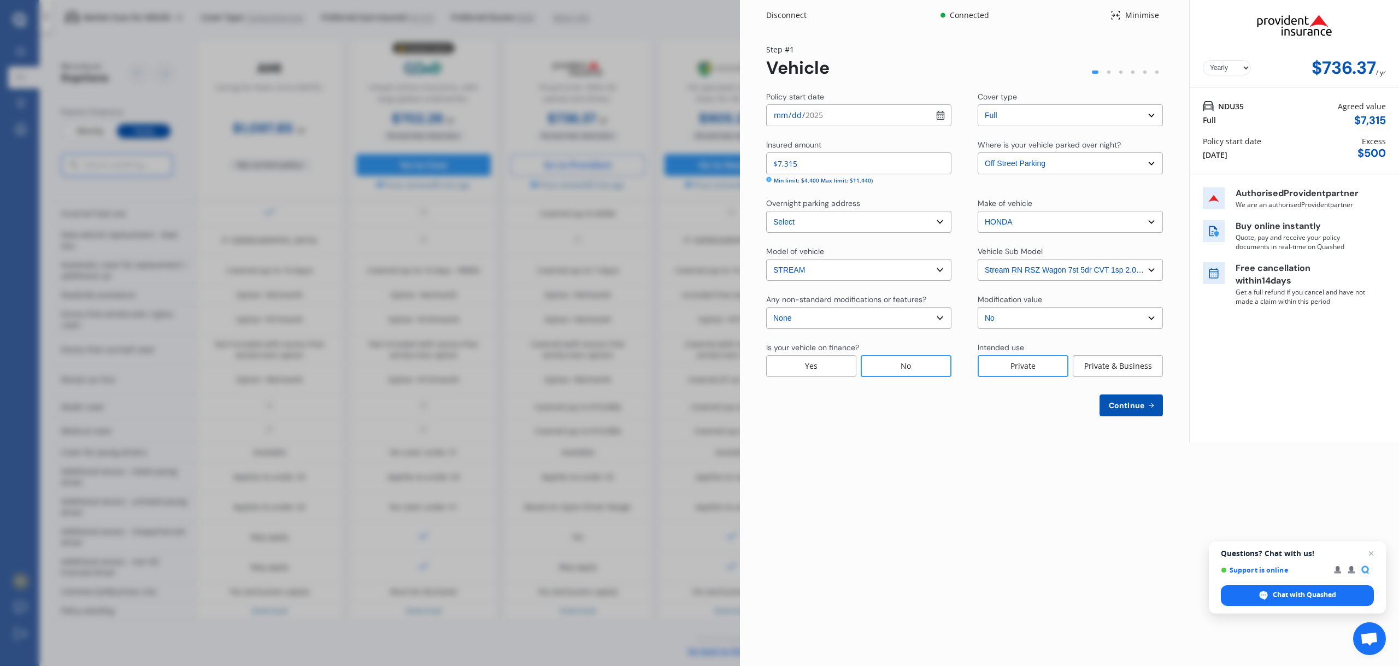
click at [1053, 368] on div "Private & Business" at bounding box center [1118, 366] width 90 height 22
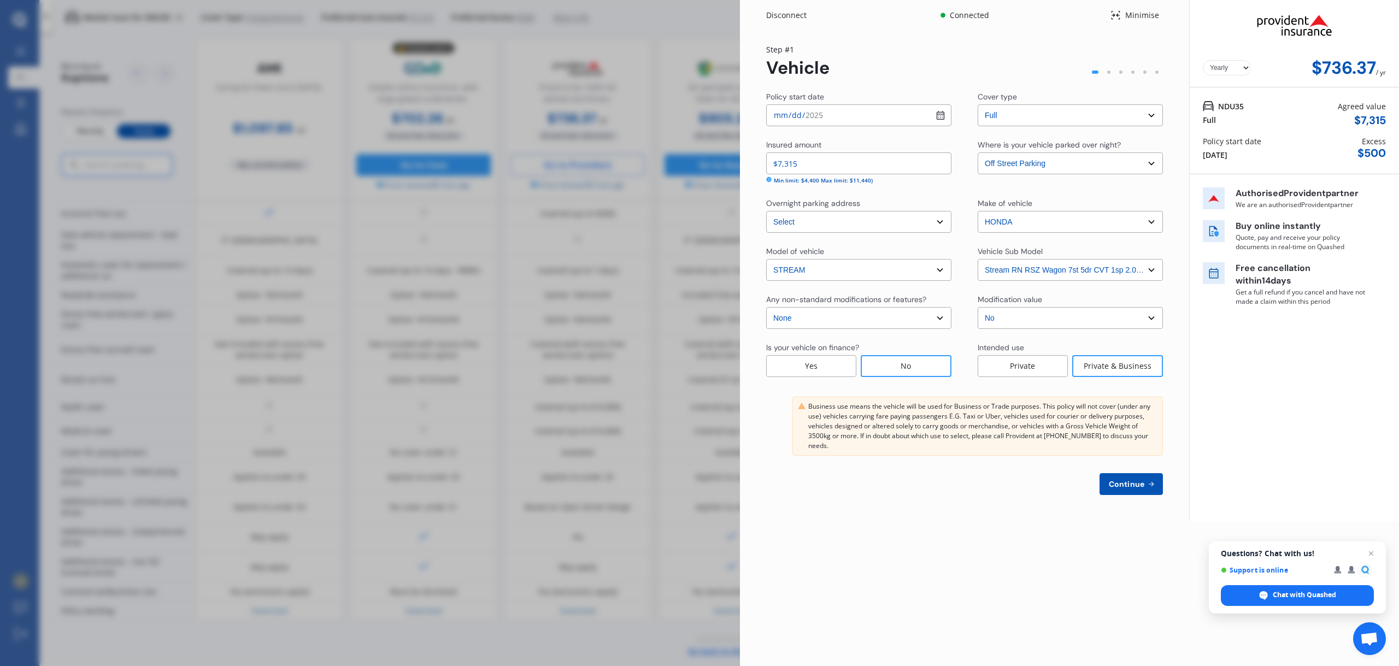
click at [1053, 480] on span "Continue" at bounding box center [1126, 484] width 40 height 9
select select "31"
select select "03"
select select "1991"
select select "NZ_FULL"
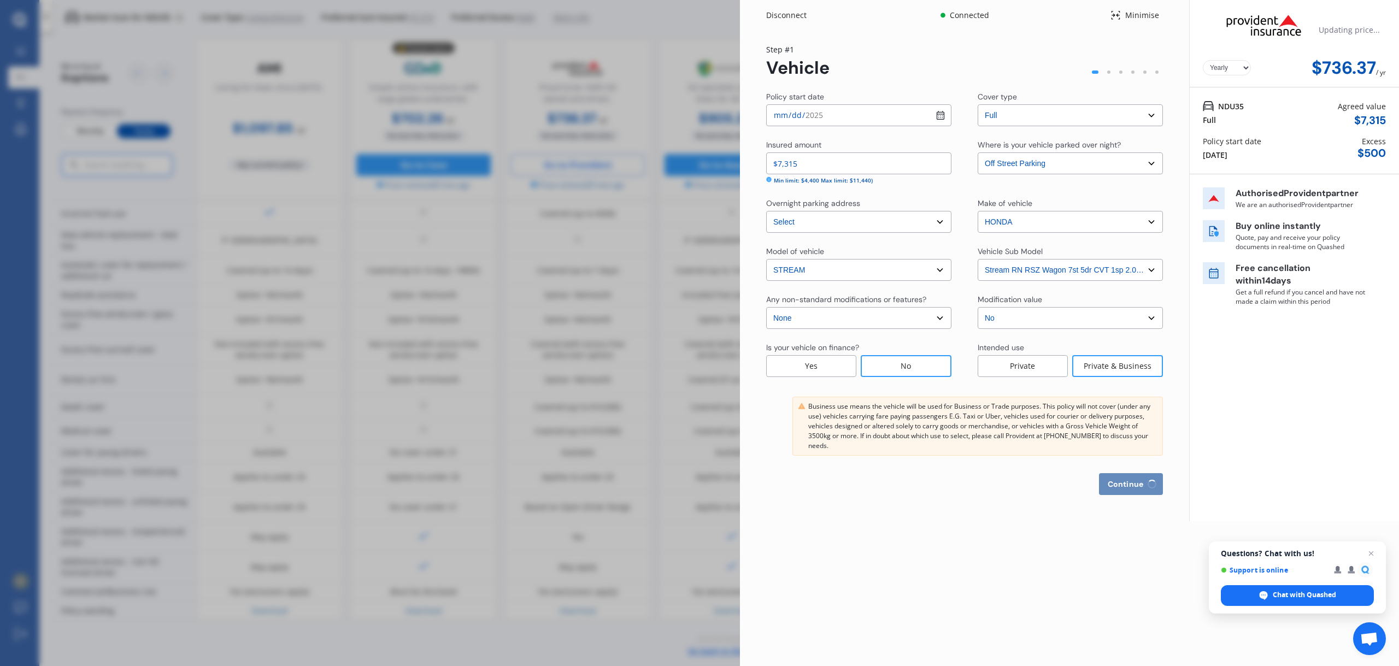
select select "0"
select select "25"
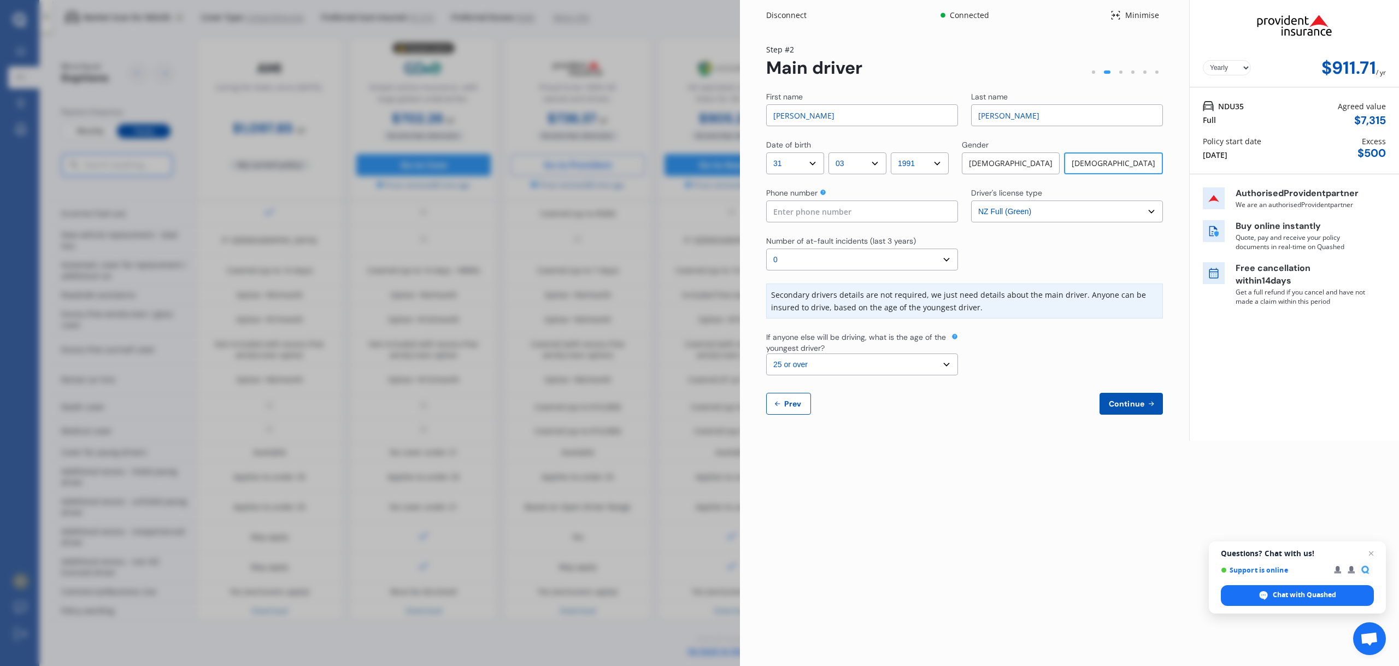
click at [1017, 216] on select "Select driver's license type NZ Full (Green) NZ Supervised (Green) NZ Restricte…" at bounding box center [1067, 212] width 192 height 22
click at [912, 361] on select "Select the age of the youngest driver. 16 17 18 19 20 21 22 23 24 25 or over" at bounding box center [862, 365] width 192 height 22
click at [876, 367] on select "Select the age of the youngest driver. 16 17 18 19 20 21 22 23 24 25 or over" at bounding box center [862, 365] width 192 height 22
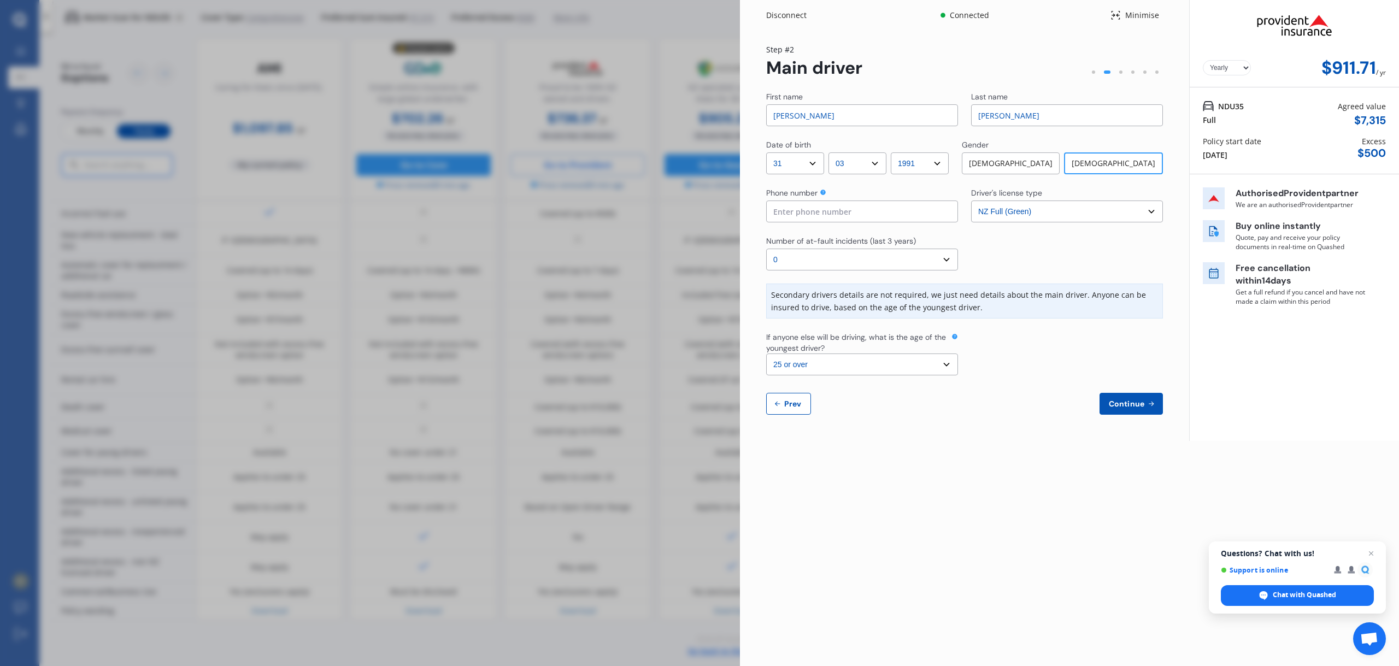
click at [876, 367] on select "Select the age of the youngest driver. 16 17 18 19 20 21 22 23 24 25 or over" at bounding box center [862, 365] width 192 height 22
click at [1053, 399] on span "Continue" at bounding box center [1126, 403] width 40 height 9
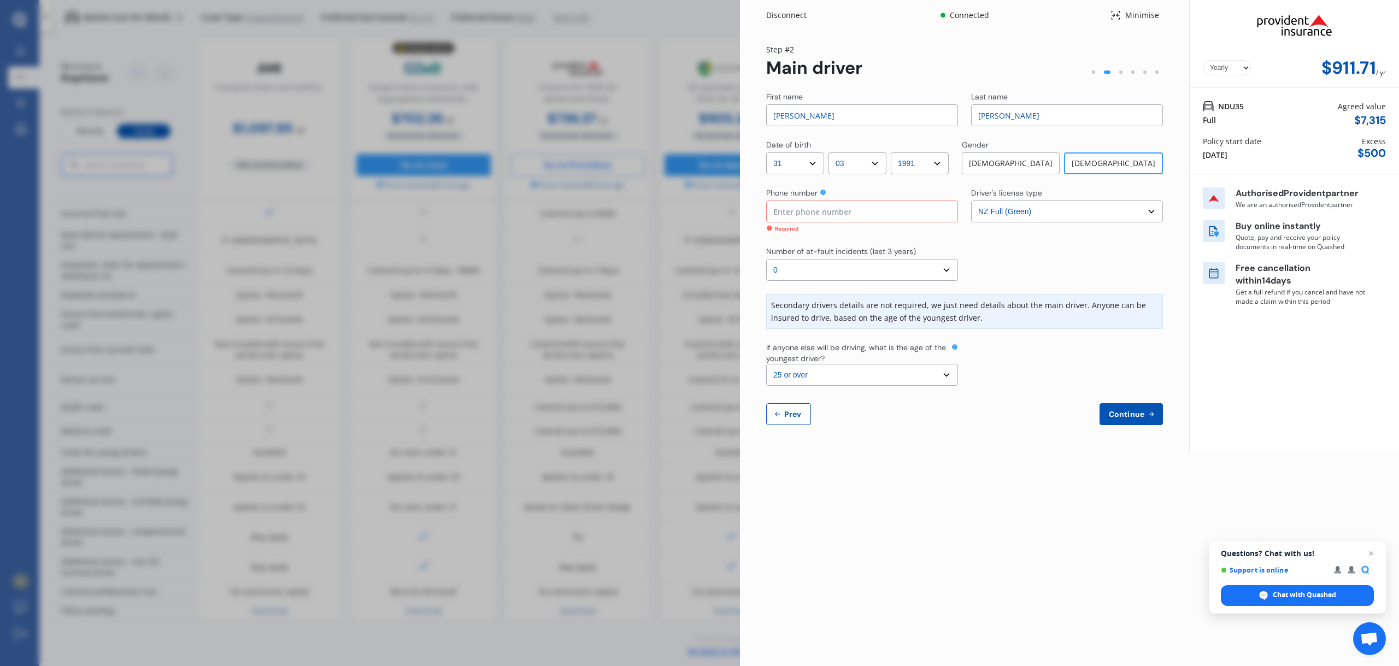
click at [899, 219] on input at bounding box center [862, 212] width 192 height 22
type input "0274756602"
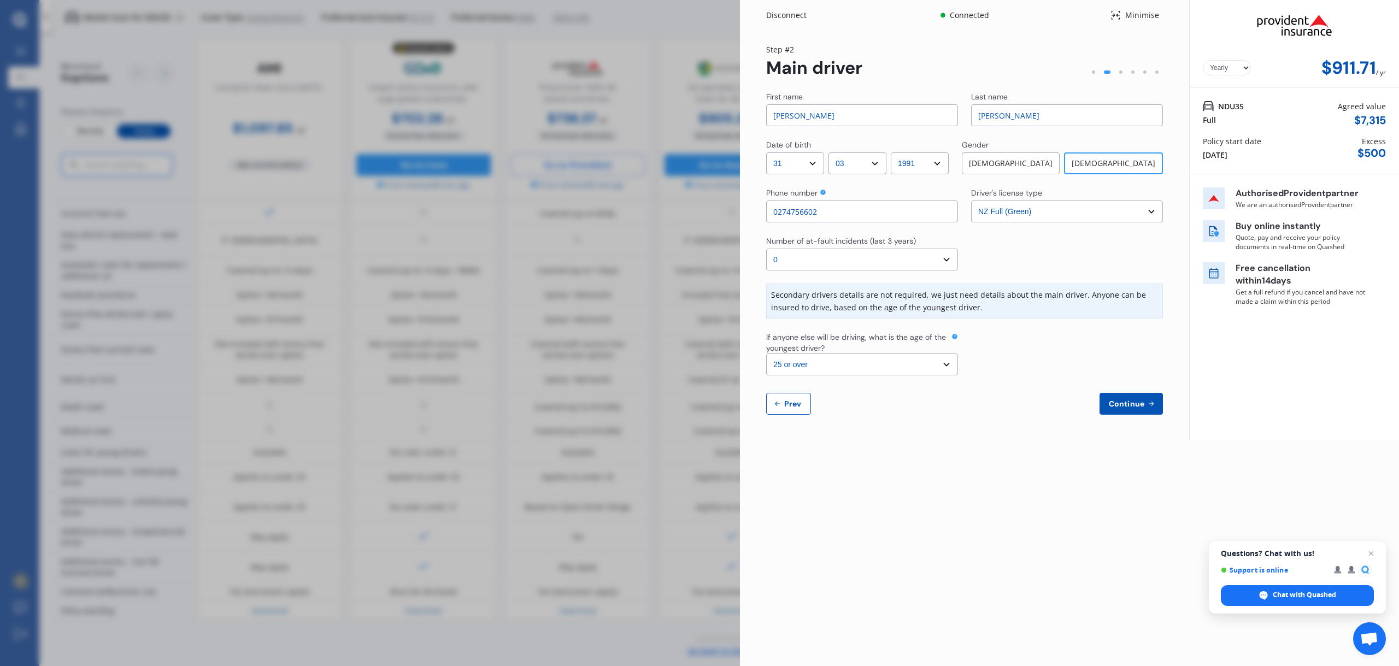
click at [1053, 408] on span "Continue" at bounding box center [1126, 403] width 40 height 9
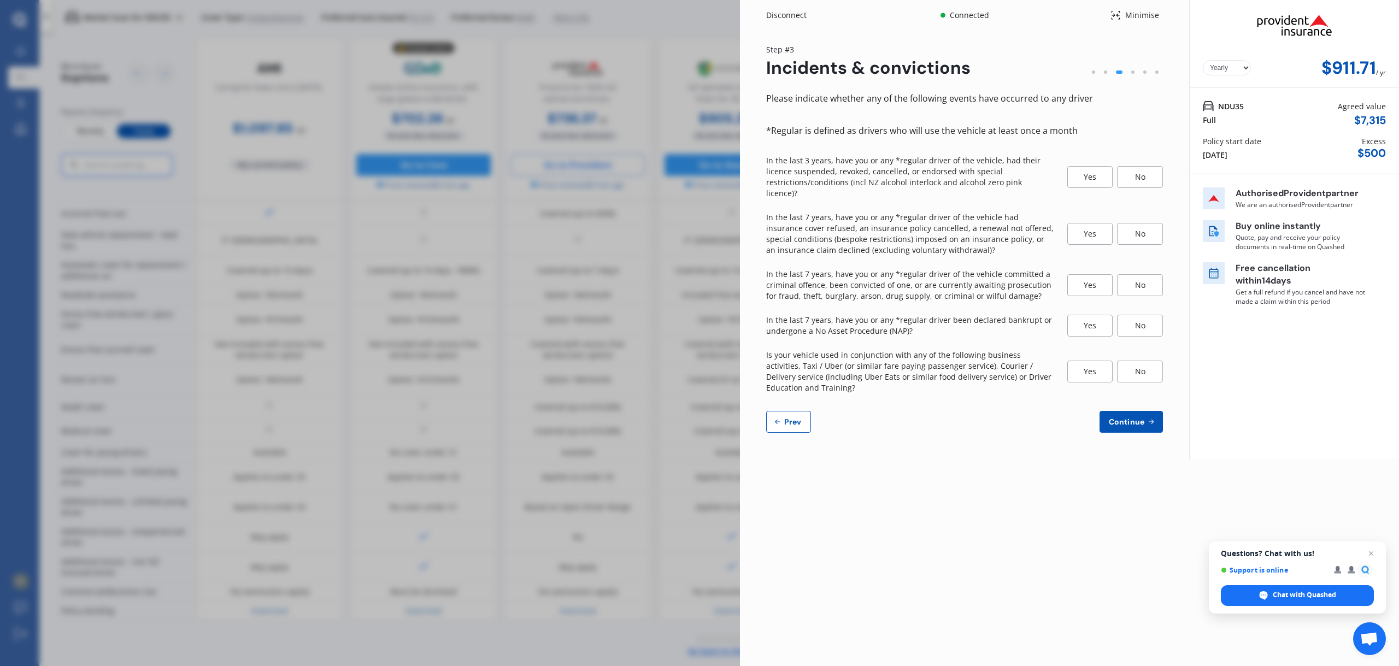
click at [1053, 166] on div "No" at bounding box center [1140, 177] width 46 height 22
click at [1053, 223] on div "No" at bounding box center [1140, 234] width 46 height 22
click at [1053, 277] on div "No" at bounding box center [1140, 285] width 46 height 22
click at [1053, 316] on div "No" at bounding box center [1140, 326] width 46 height 22
click at [1053, 361] on div "No" at bounding box center [1140, 372] width 46 height 22
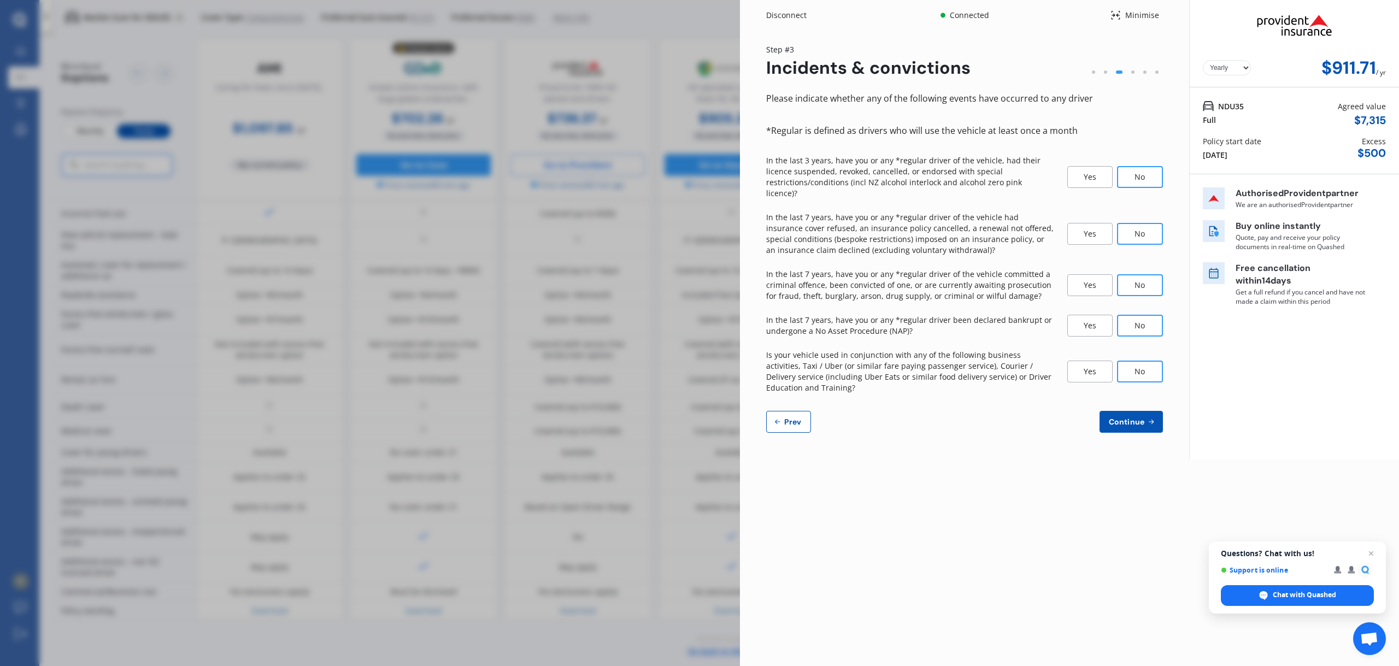
click at [1053, 411] on button "Continue" at bounding box center [1130, 422] width 63 height 22
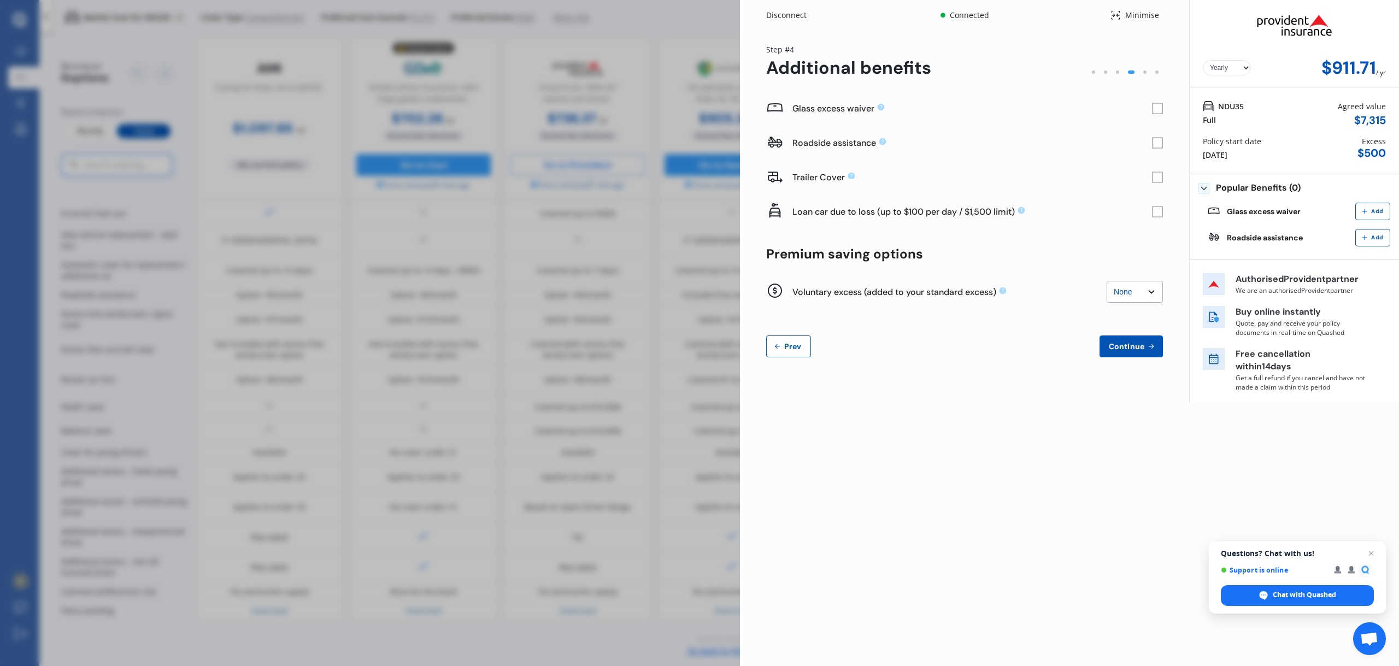
click at [1053, 108] on rect at bounding box center [1157, 108] width 11 height 11
click at [1053, 292] on select "None $200 $450 $700 $950 $1,200 $1,700" at bounding box center [1134, 292] width 56 height 22
click at [1053, 346] on span "Continue" at bounding box center [1126, 346] width 40 height 9
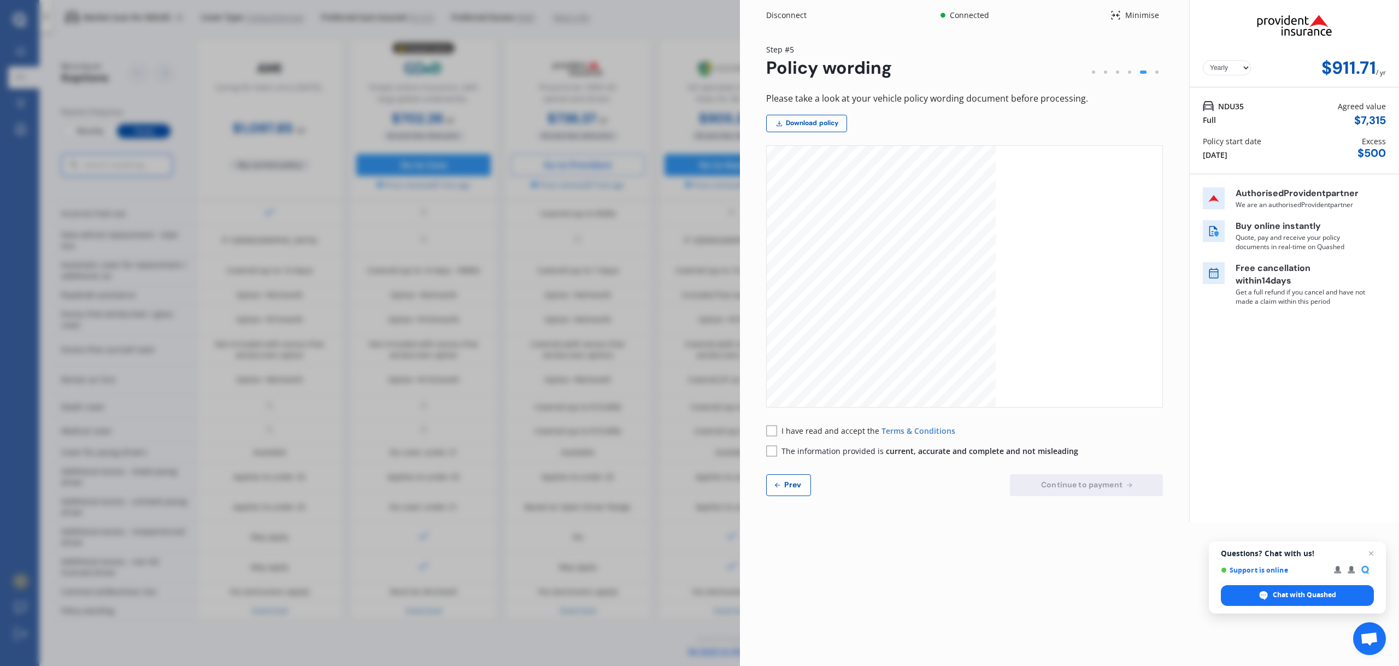
scroll to position [1912, 0]
click at [1053, 152] on div "[DATE]" at bounding box center [1215, 154] width 25 height 11
click at [1053, 151] on div "Policy start date [DATE]" at bounding box center [1232, 148] width 58 height 25
